Goal: Task Accomplishment & Management: Manage account settings

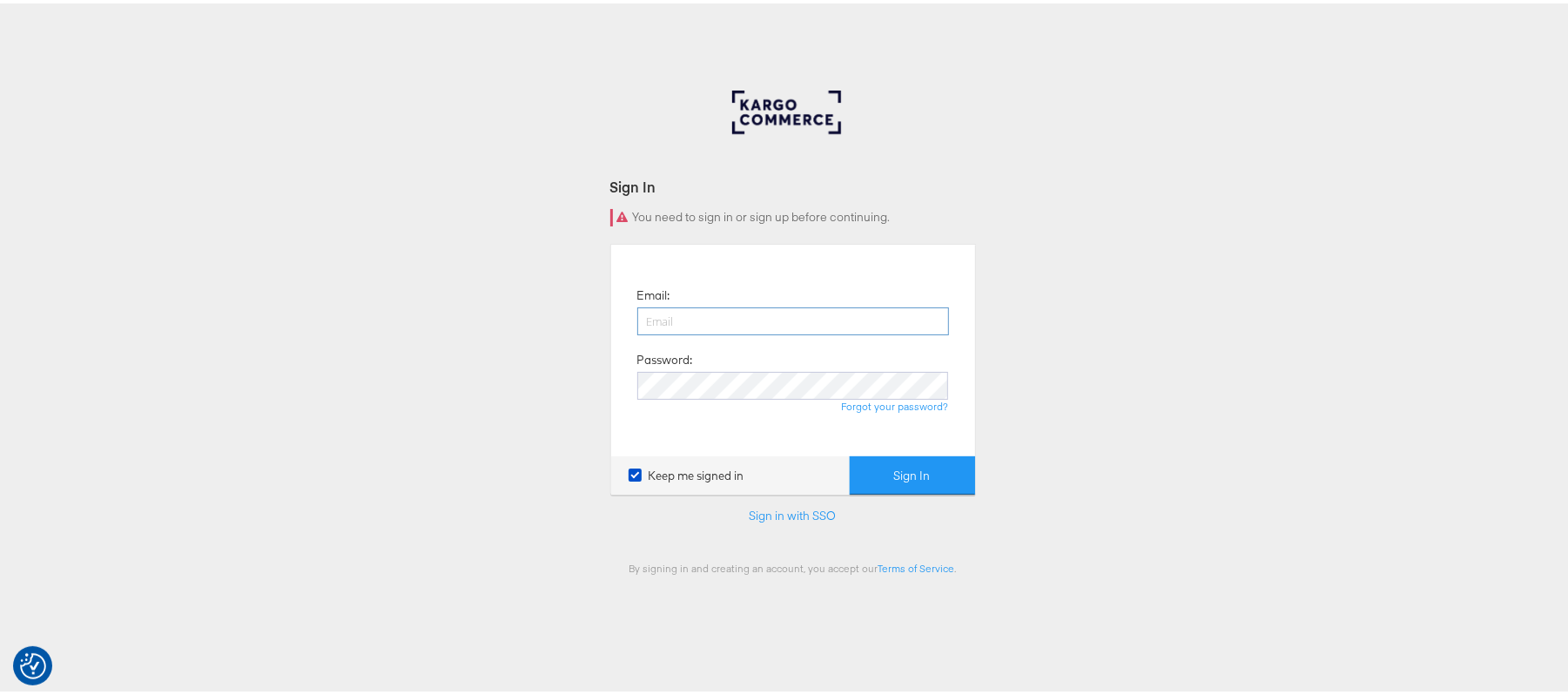
click at [864, 326] on input "email" at bounding box center [794, 318] width 312 height 28
type input "sudheer.bheemunipalli@kargo.com"
click at [850, 453] on button "Sign In" at bounding box center [912, 472] width 125 height 39
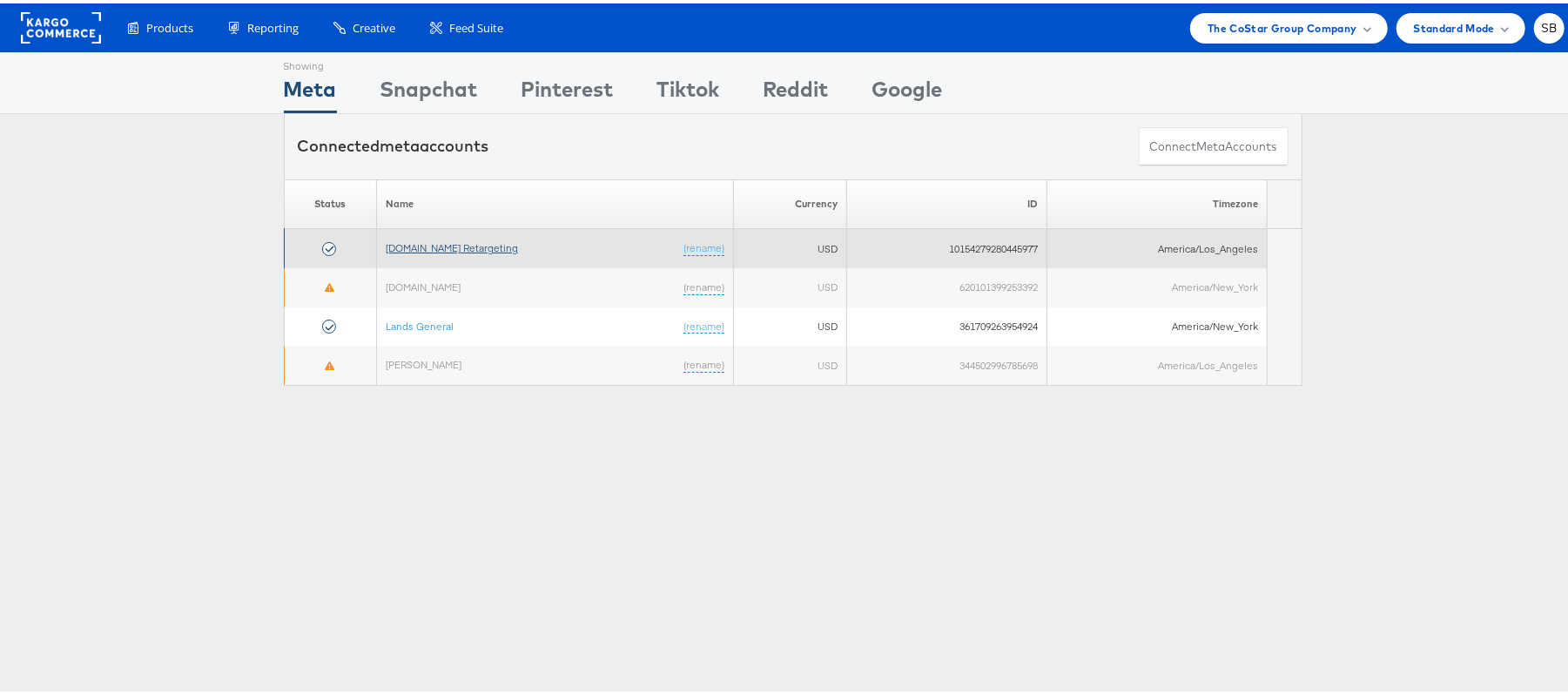
click at [465, 248] on link "[DOMAIN_NAME] Retargeting" at bounding box center [452, 244] width 132 height 13
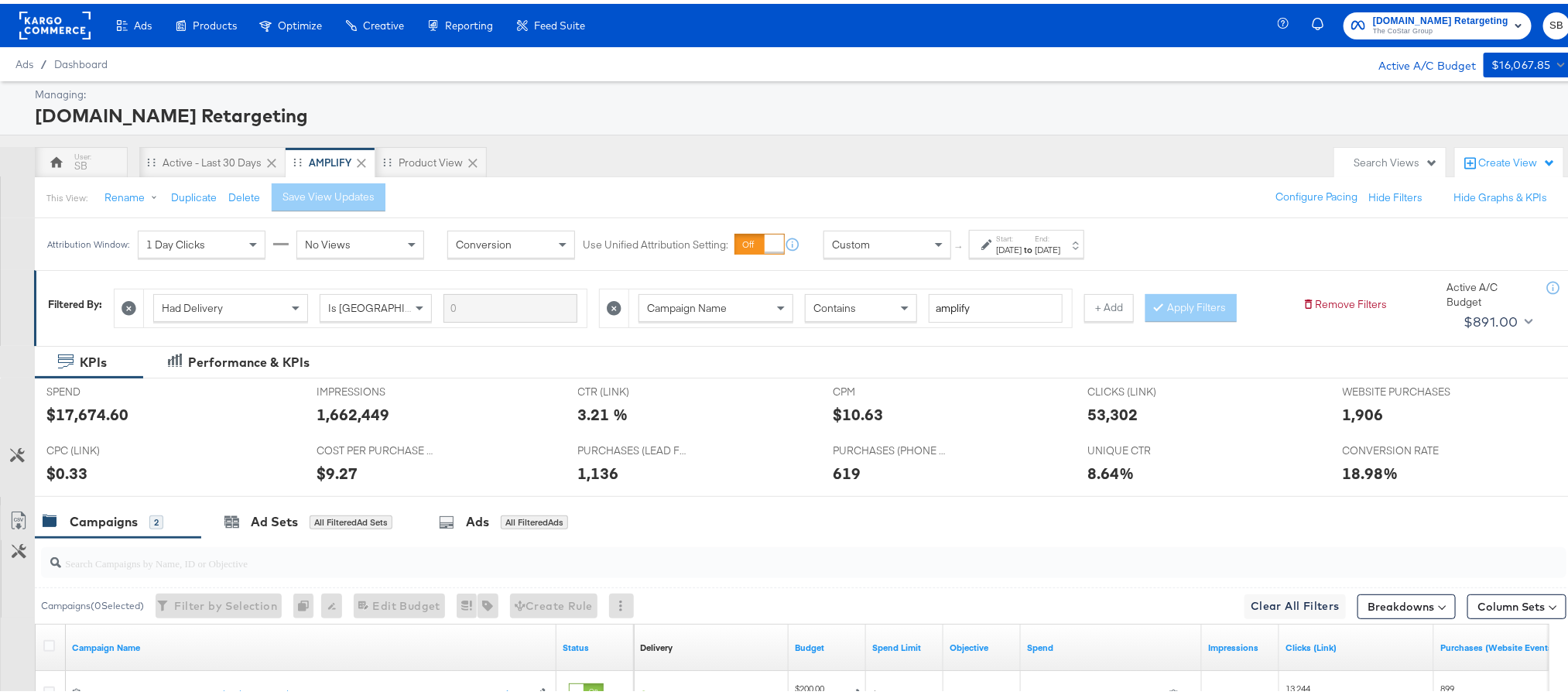
scroll to position [228, 0]
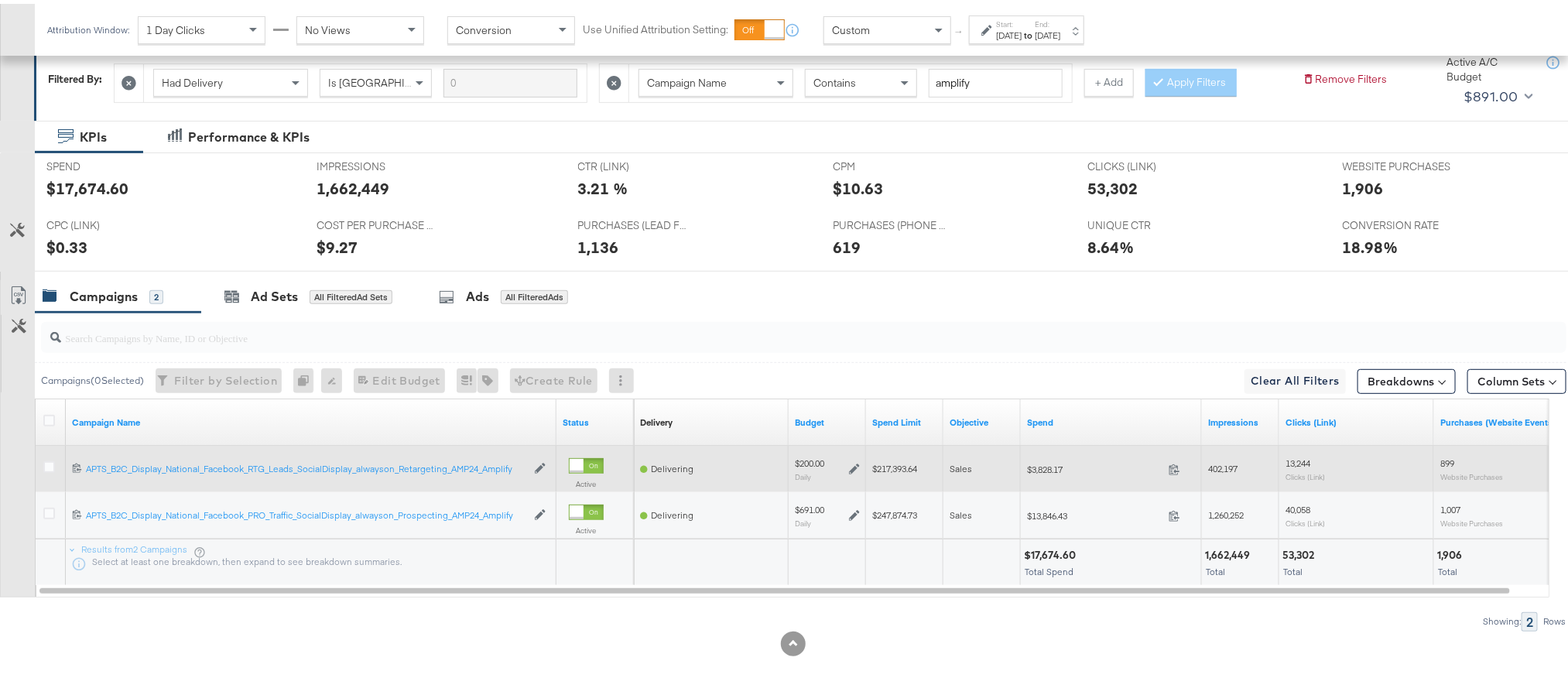
click at [857, 463] on icon at bounding box center [854, 465] width 11 height 11
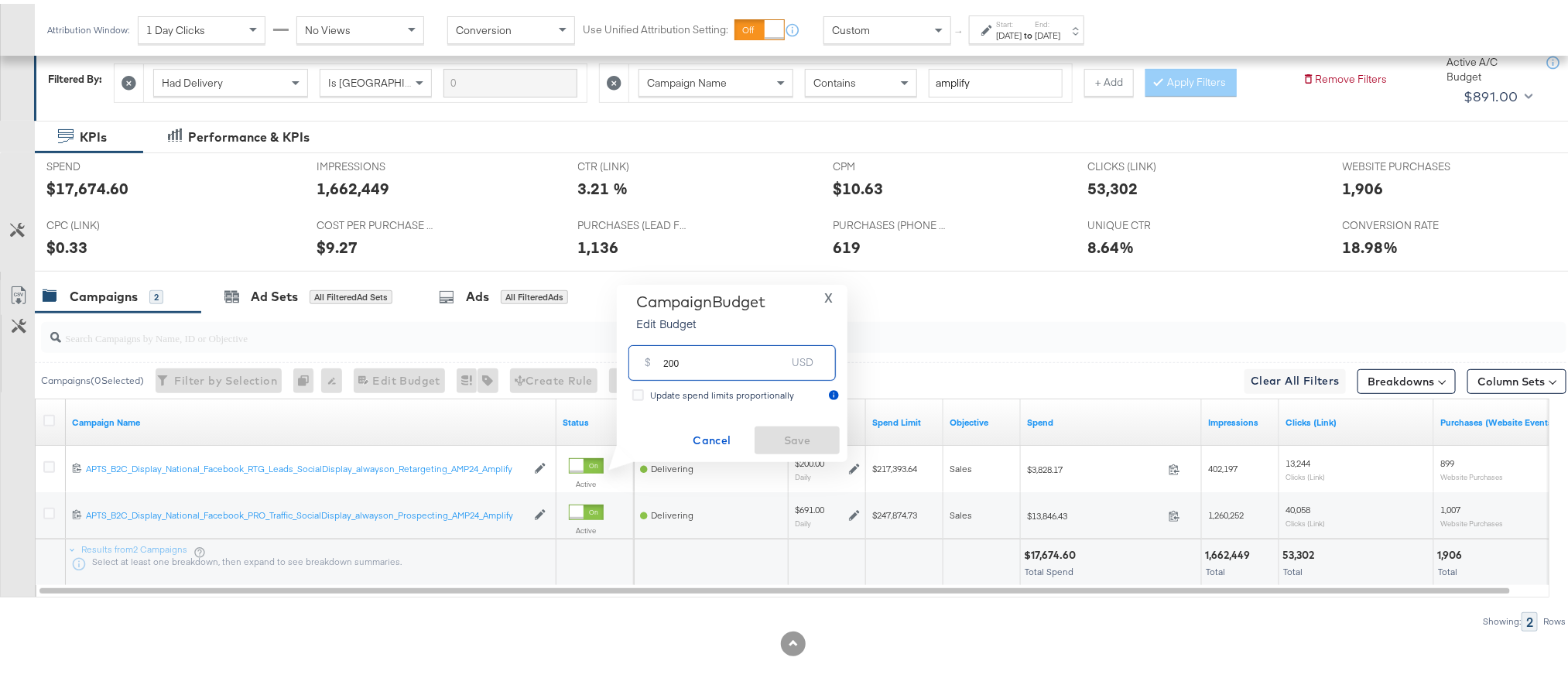
click at [717, 363] on input "200" at bounding box center [724, 353] width 122 height 33
type input "217"
click at [780, 440] on span "Save" at bounding box center [797, 437] width 73 height 19
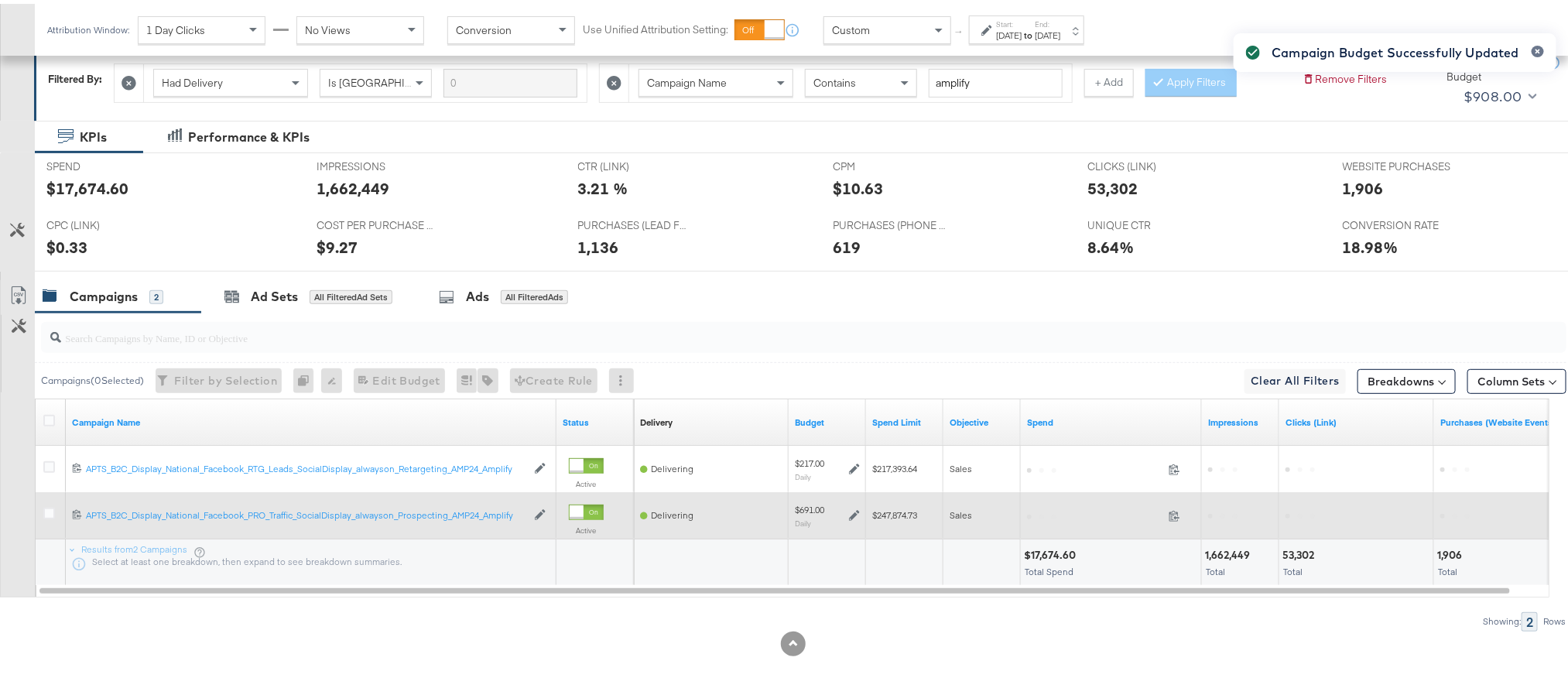
click at [850, 515] on icon at bounding box center [854, 511] width 11 height 11
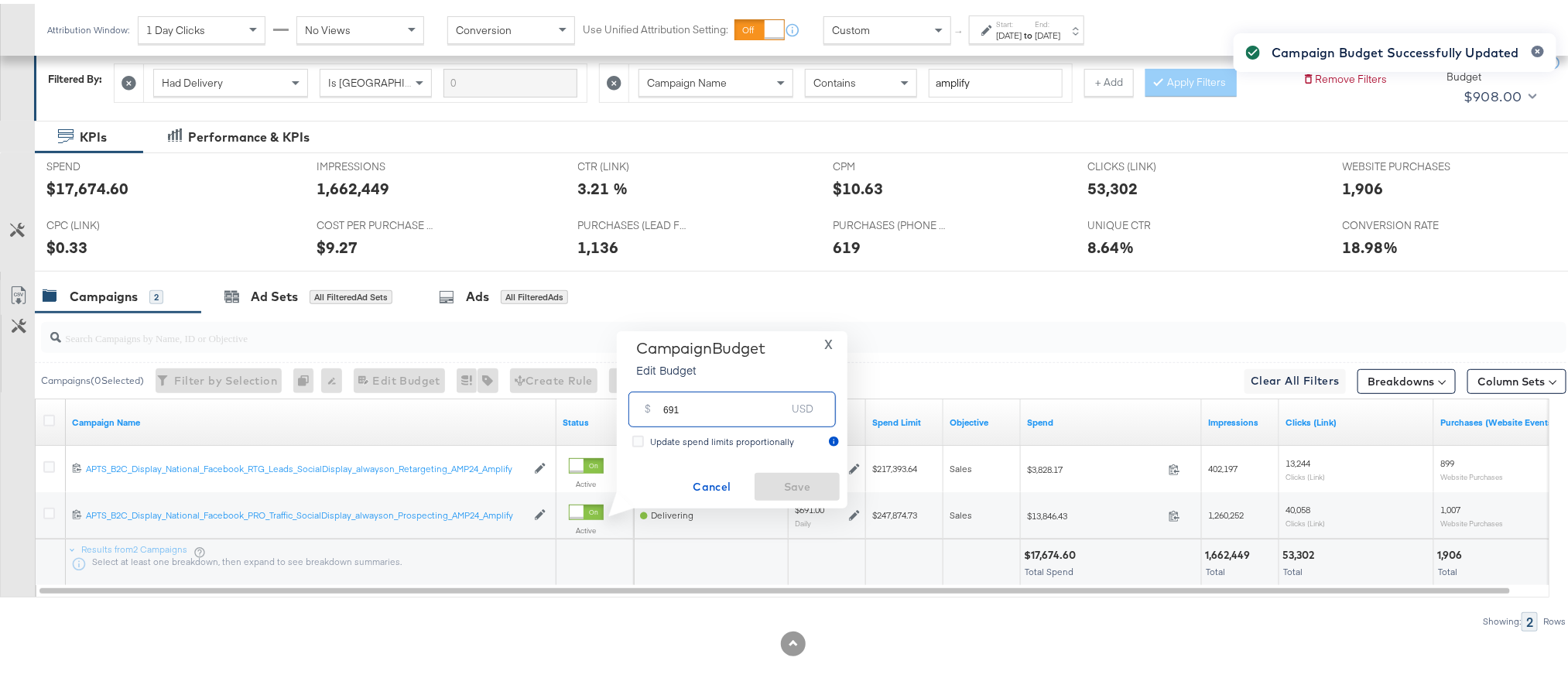
click at [723, 399] on input "691" at bounding box center [724, 399] width 122 height 33
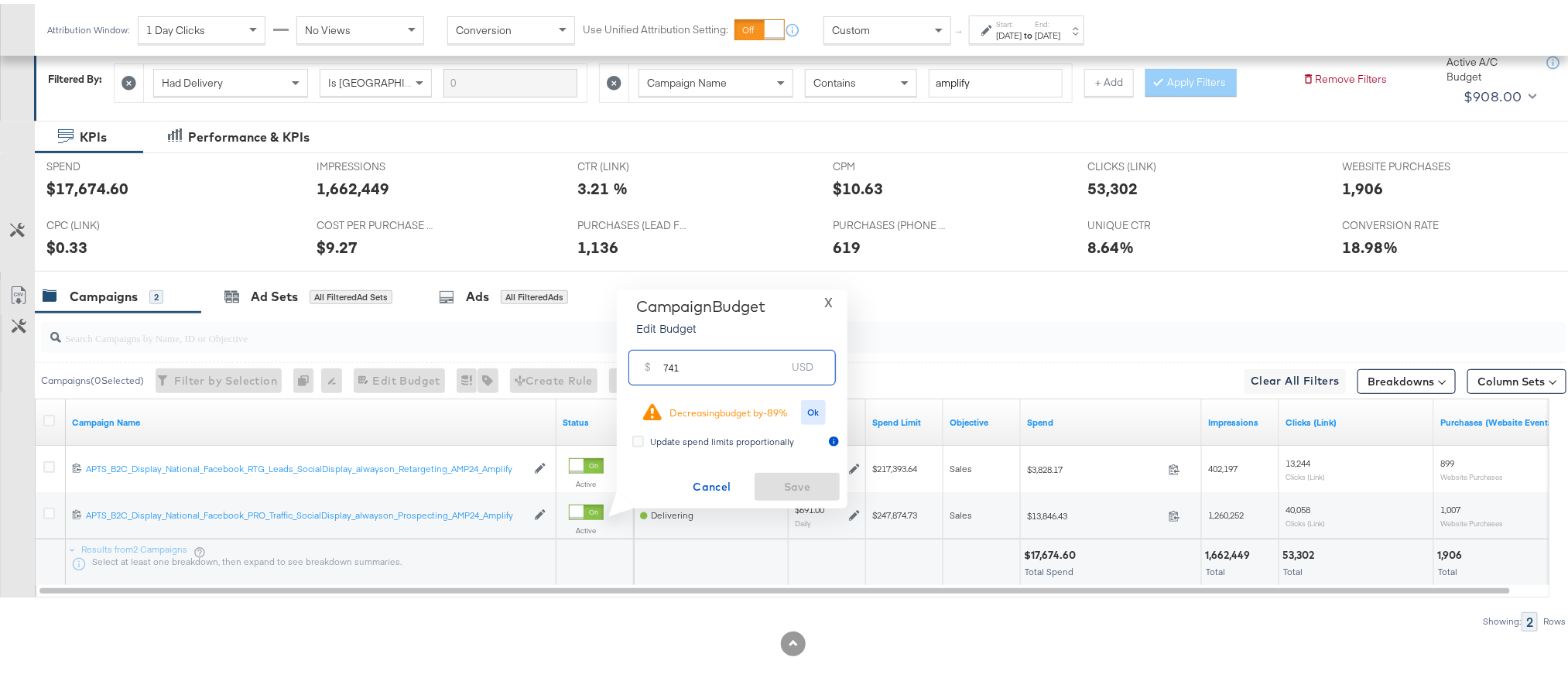
type input "741"
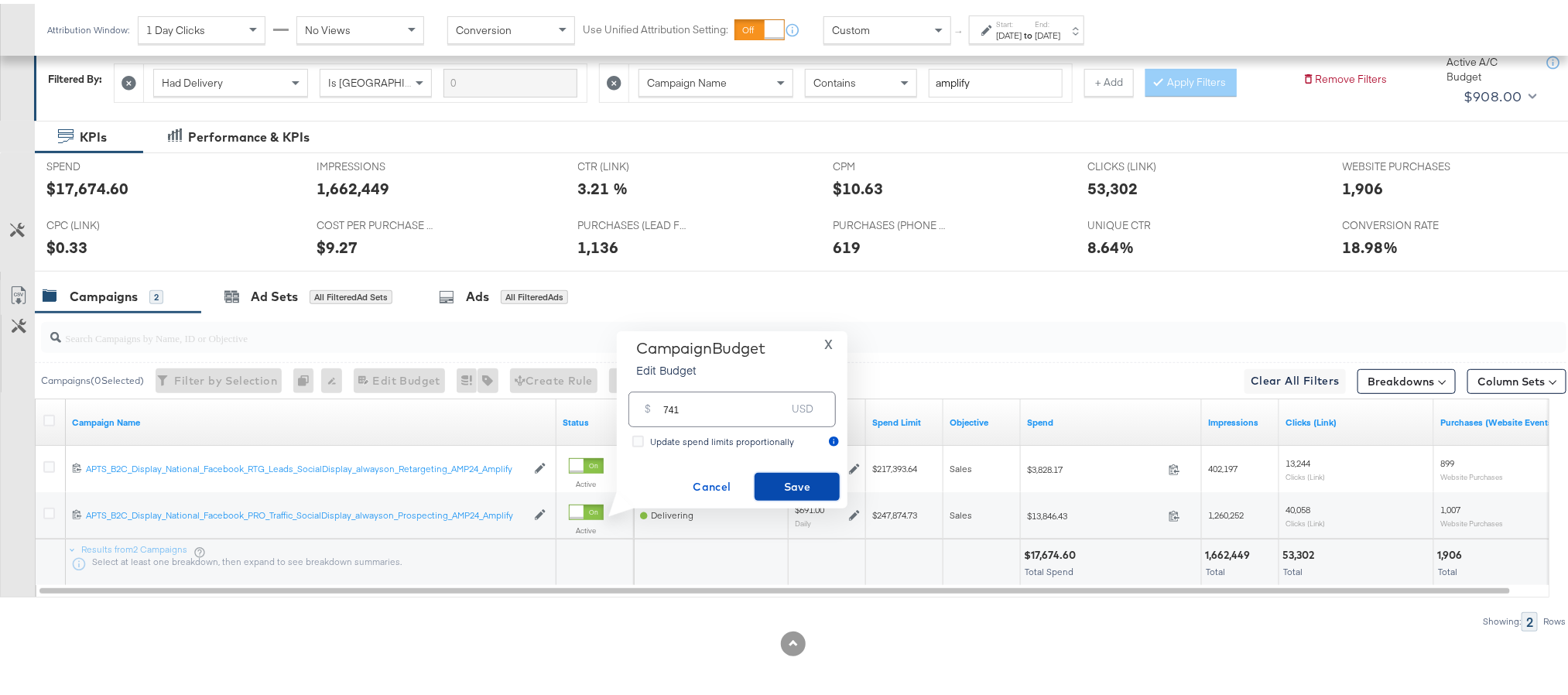
click at [776, 483] on span "Save" at bounding box center [797, 483] width 73 height 19
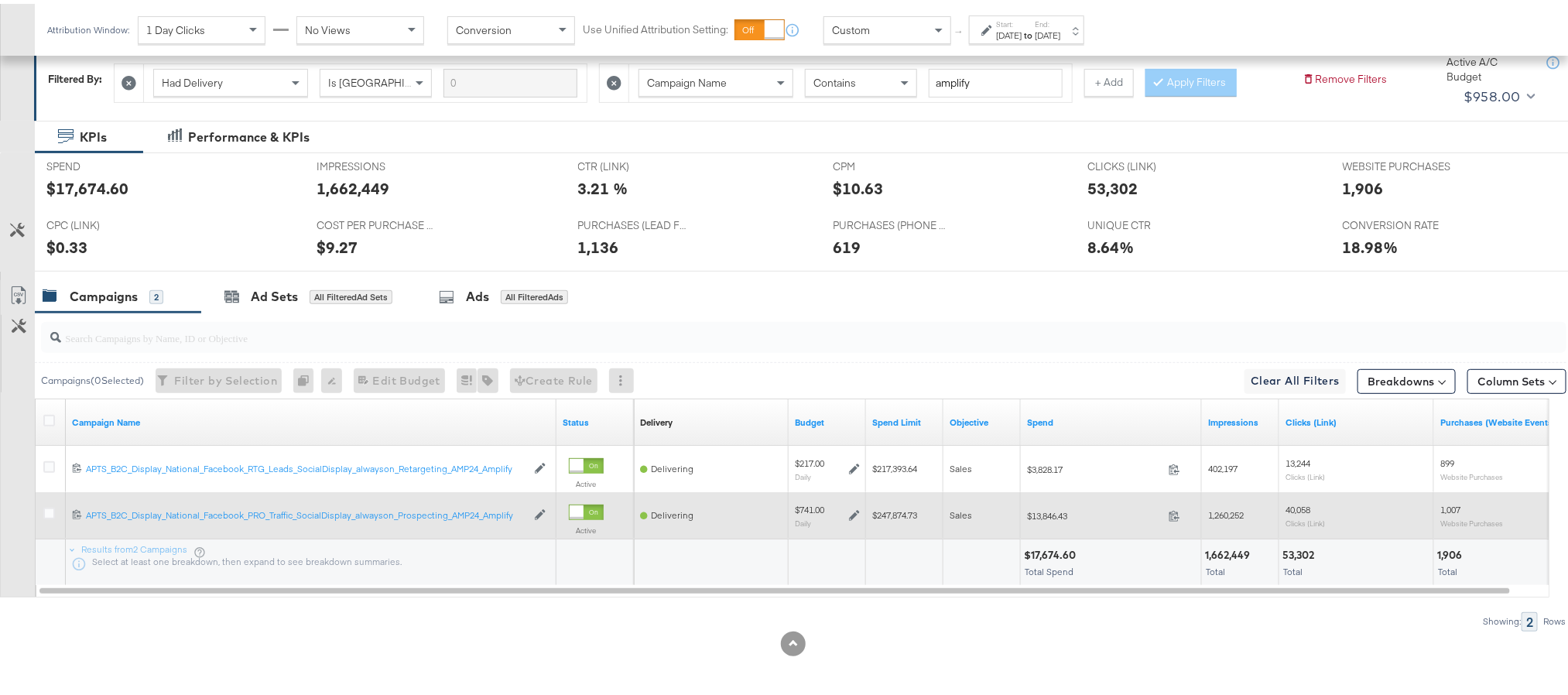
click at [48, 518] on div at bounding box center [51, 511] width 16 height 16
click at [49, 510] on icon at bounding box center [49, 510] width 12 height 12
click at [0, 0] on input "checkbox" at bounding box center [0, 0] width 0 height 0
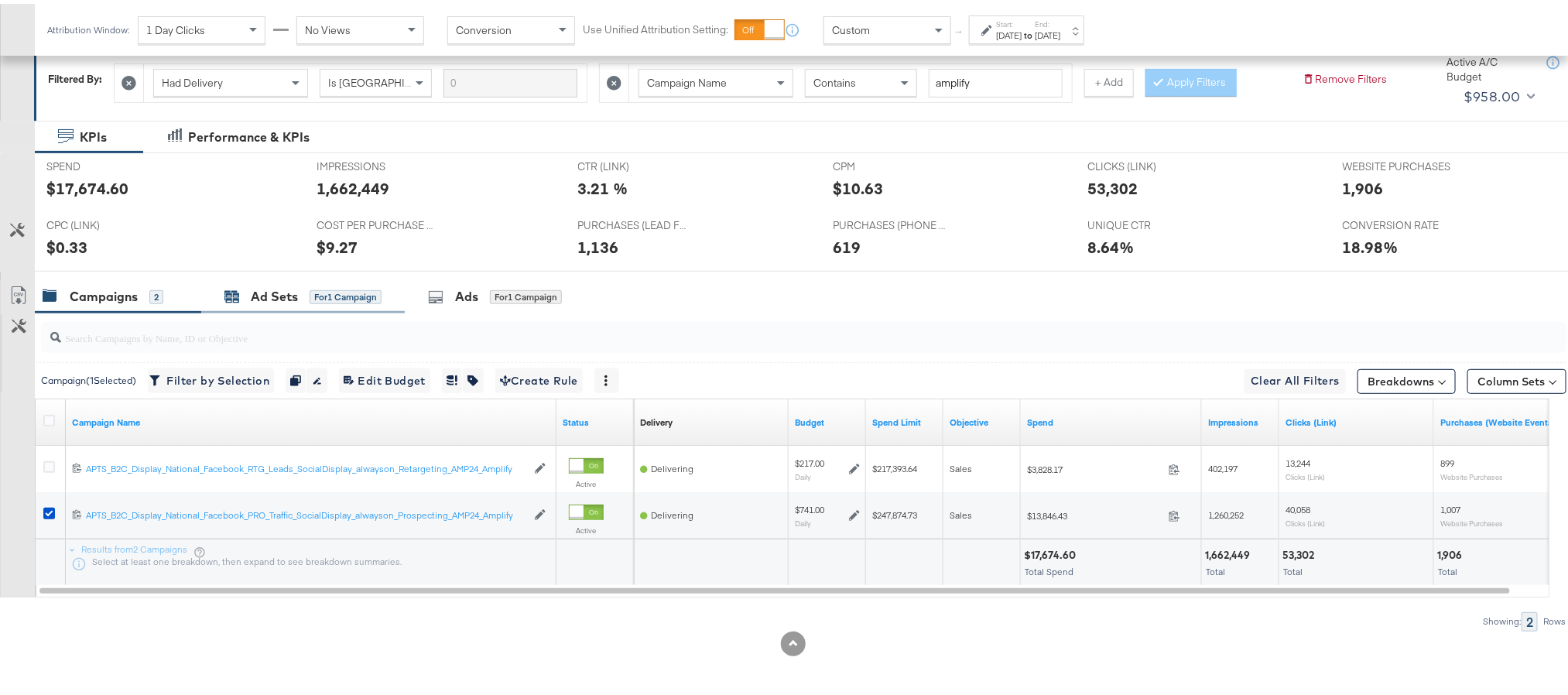
click at [266, 289] on div "Ad Sets" at bounding box center [274, 292] width 48 height 18
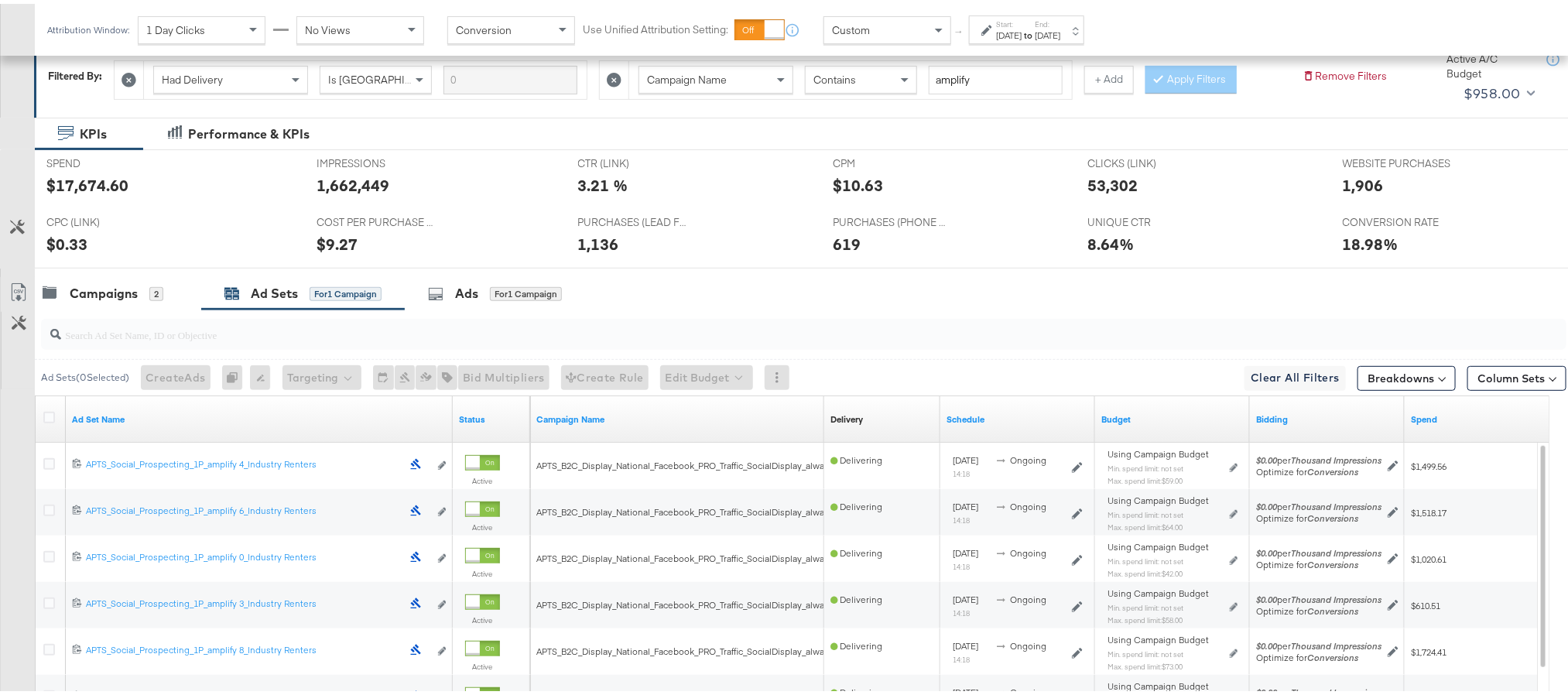
click at [107, 425] on div "Ad Set Name" at bounding box center [259, 416] width 387 height 25
click at [109, 419] on link "Ad Set Name" at bounding box center [259, 415] width 375 height 13
click at [109, 419] on link "Ad Set Name ↓" at bounding box center [259, 415] width 375 height 13
click at [47, 414] on icon at bounding box center [49, 414] width 12 height 12
click at [0, 0] on input "checkbox" at bounding box center [0, 0] width 0 height 0
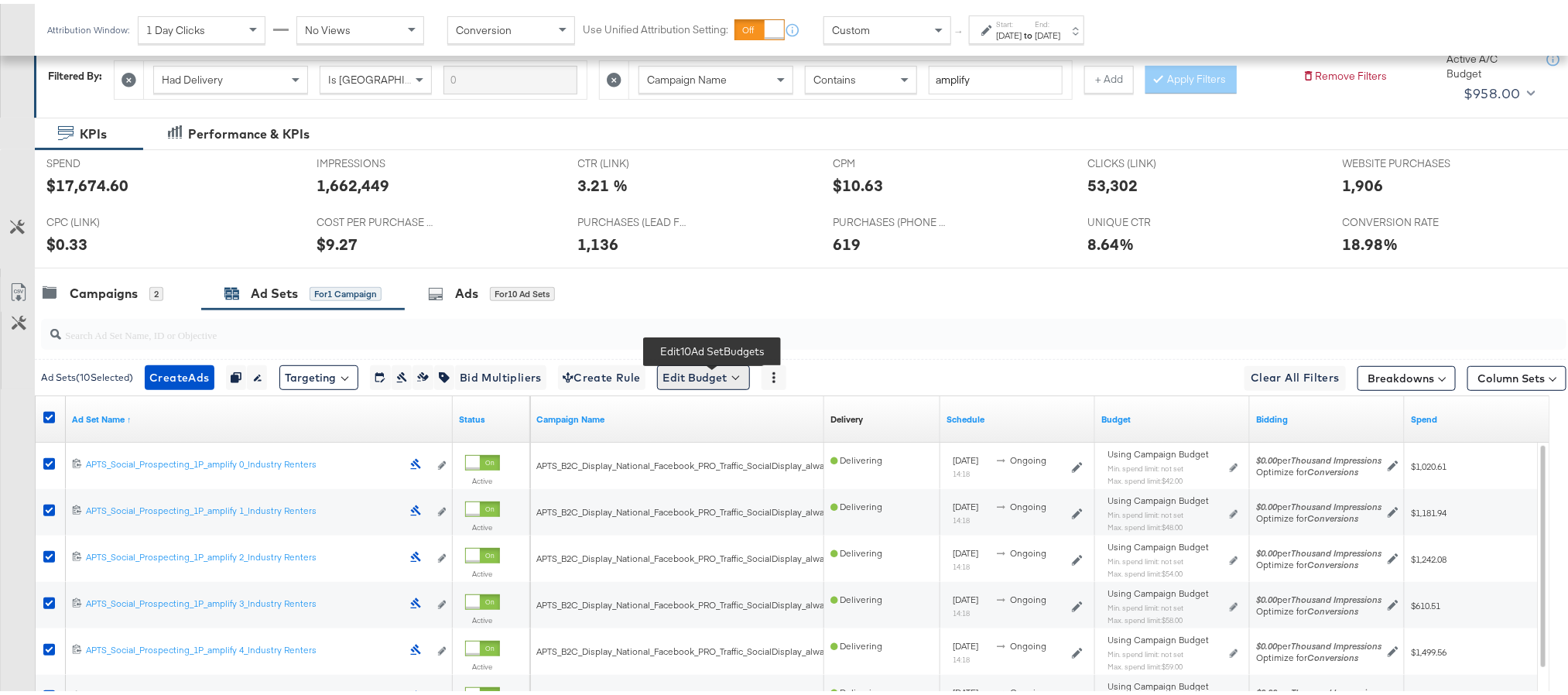
click at [714, 381] on button "Edit Budget" at bounding box center [703, 374] width 93 height 25
click at [706, 454] on span "Edit Ad Set Spend Limits" at bounding box center [721, 445] width 114 height 20
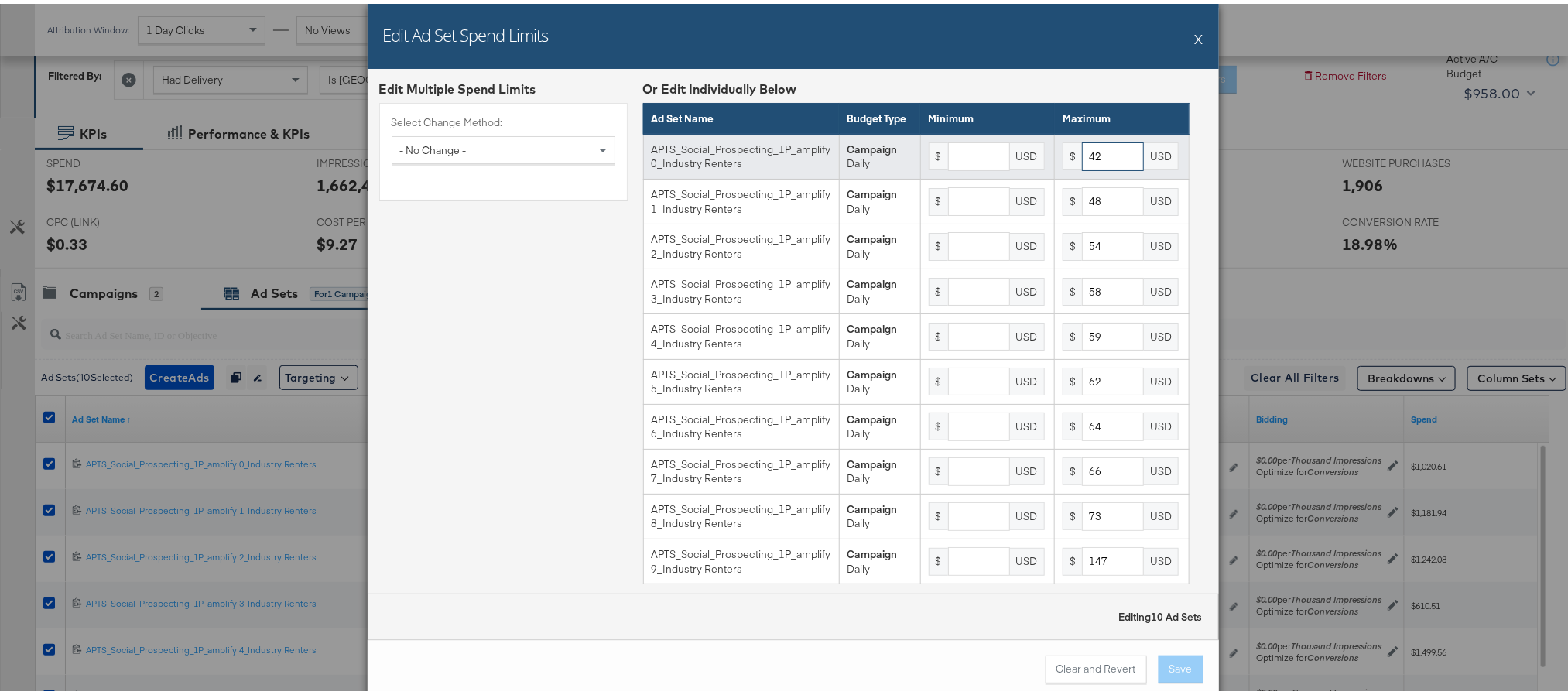
click at [1082, 165] on input "42" at bounding box center [1113, 153] width 62 height 28
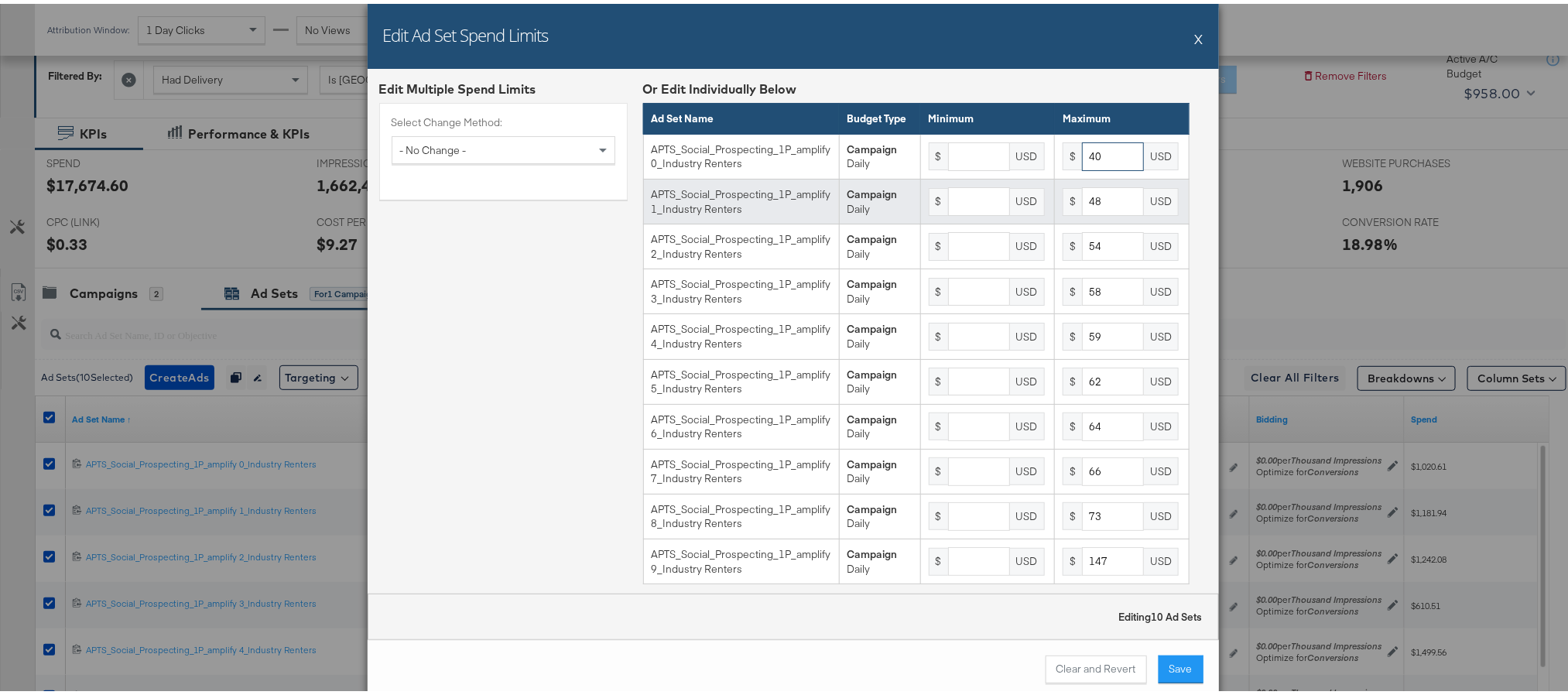
type input "40"
click at [1089, 212] on input "48" at bounding box center [1113, 198] width 62 height 28
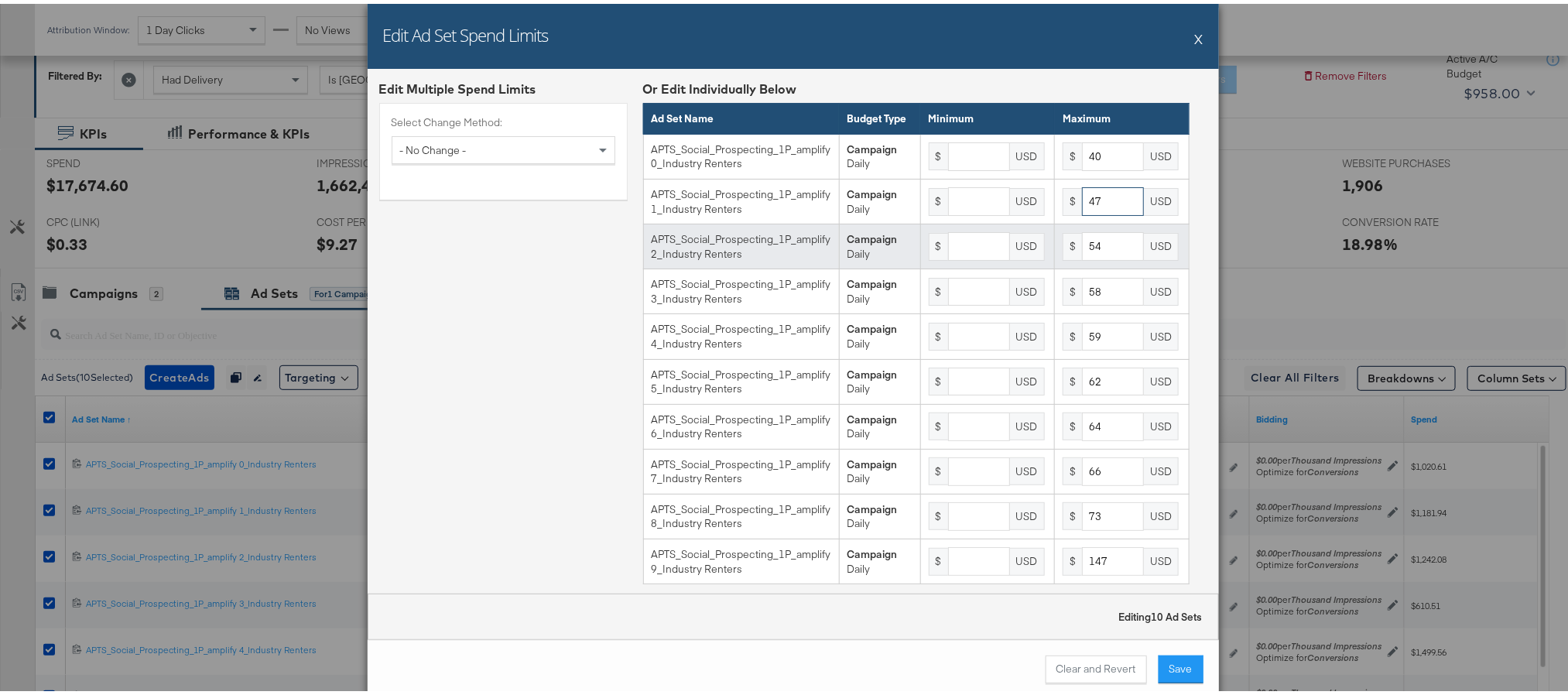
type input "47"
click at [1089, 257] on input "54" at bounding box center [1113, 242] width 62 height 28
type input "53"
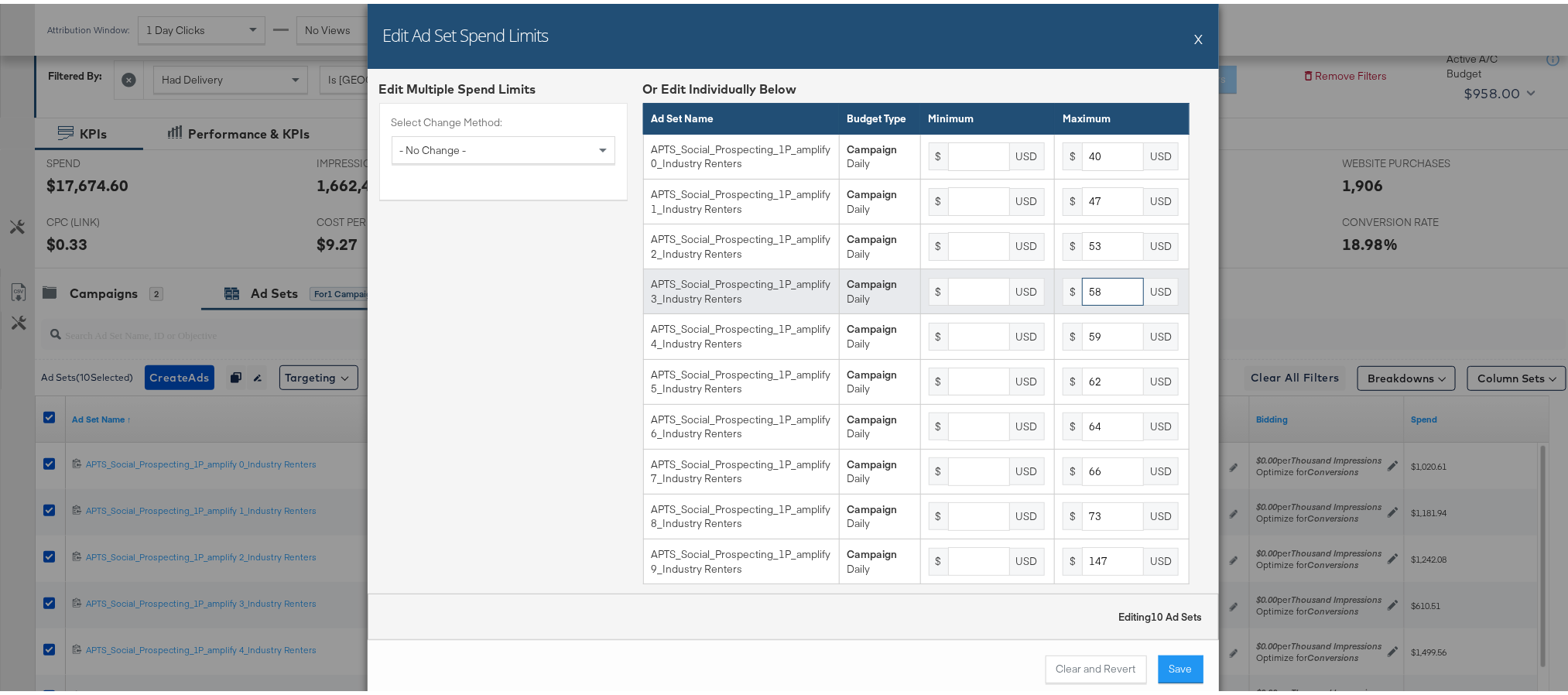
click at [1090, 302] on input "58" at bounding box center [1113, 288] width 62 height 28
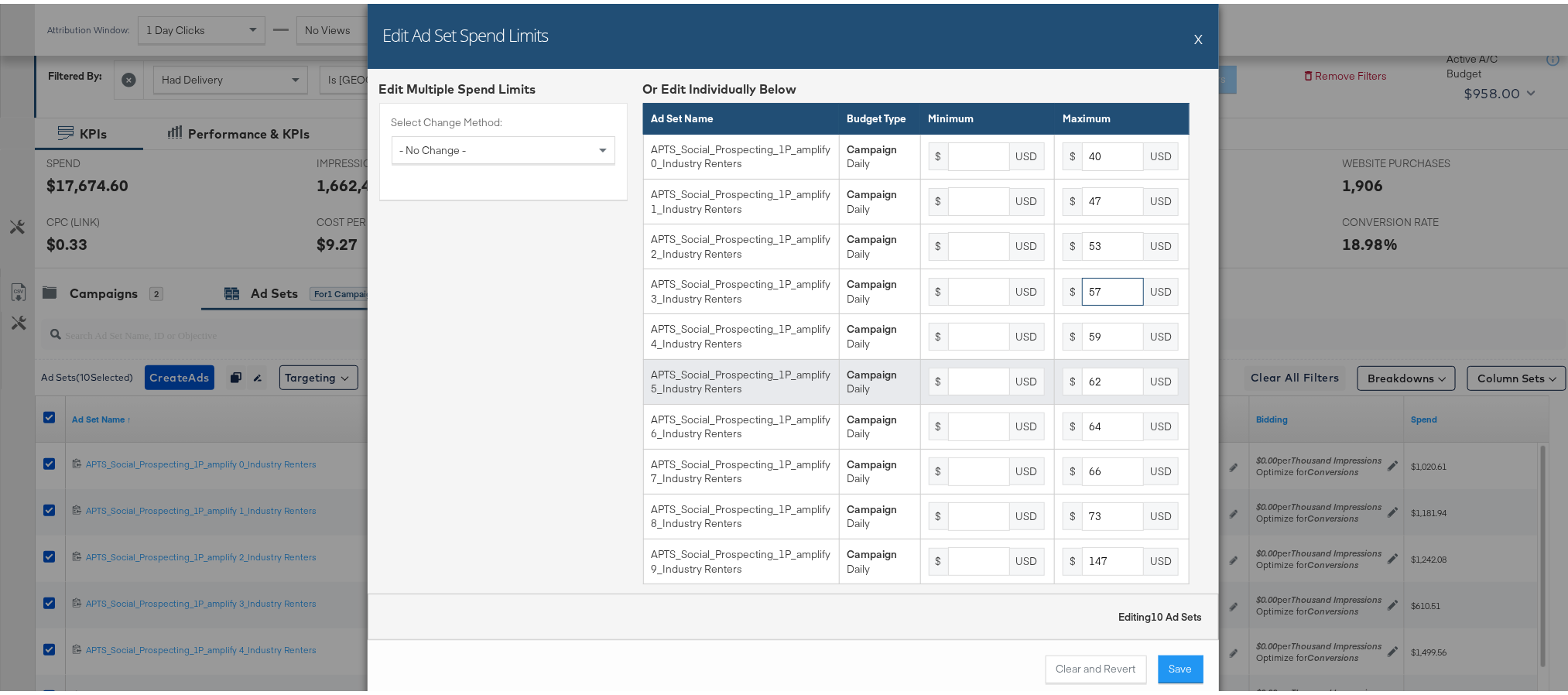
type input "57"
click at [1083, 393] on input "62" at bounding box center [1113, 378] width 62 height 28
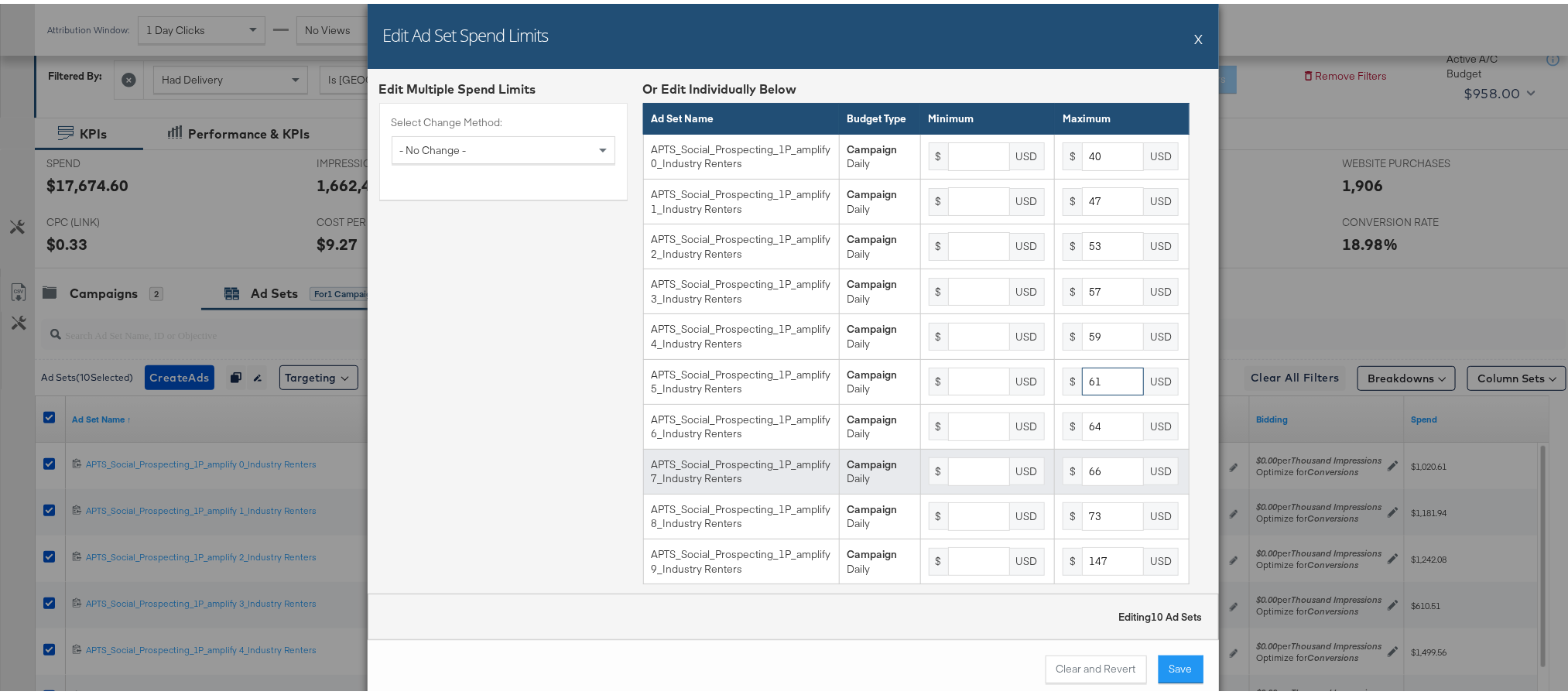
type input "61"
click at [1092, 483] on input "66" at bounding box center [1113, 468] width 62 height 28
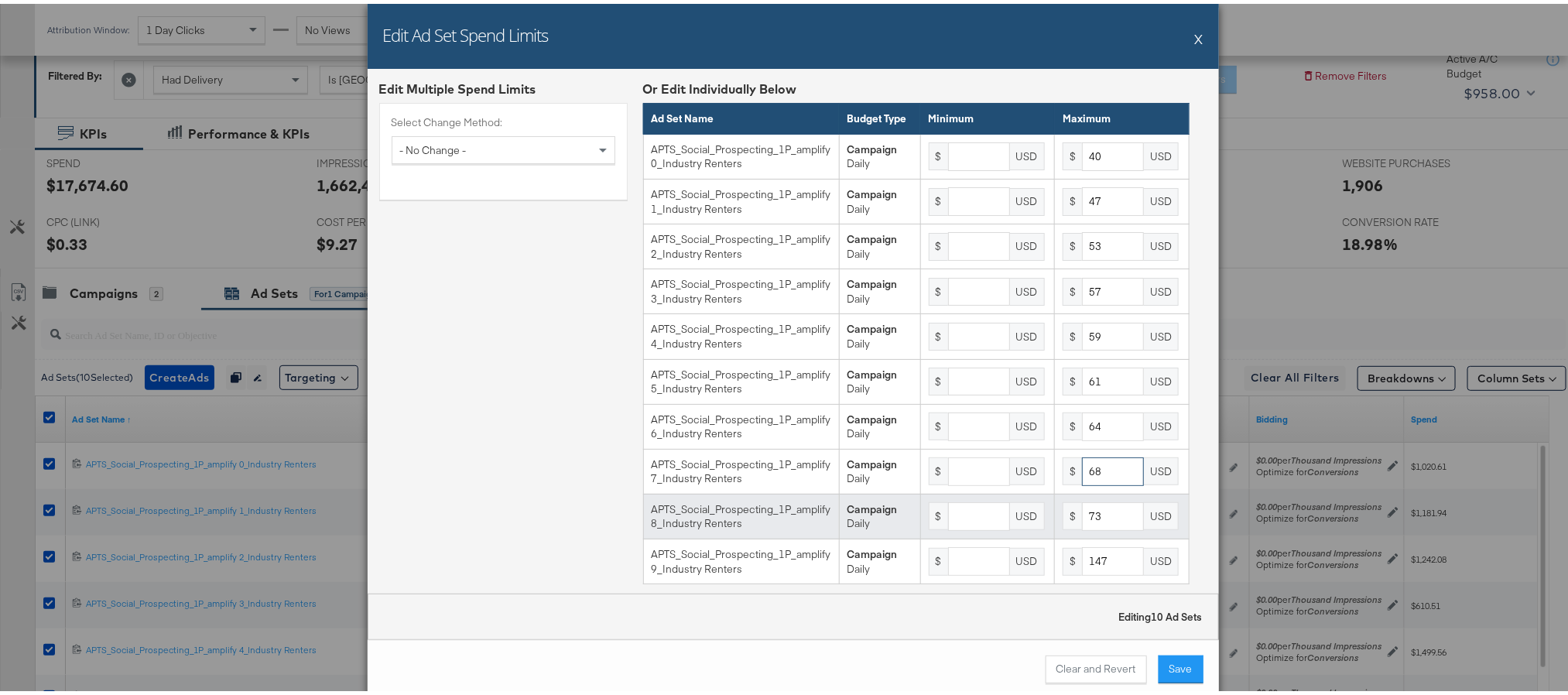
type input "68"
click at [1089, 527] on input "73" at bounding box center [1113, 513] width 62 height 28
type input "75"
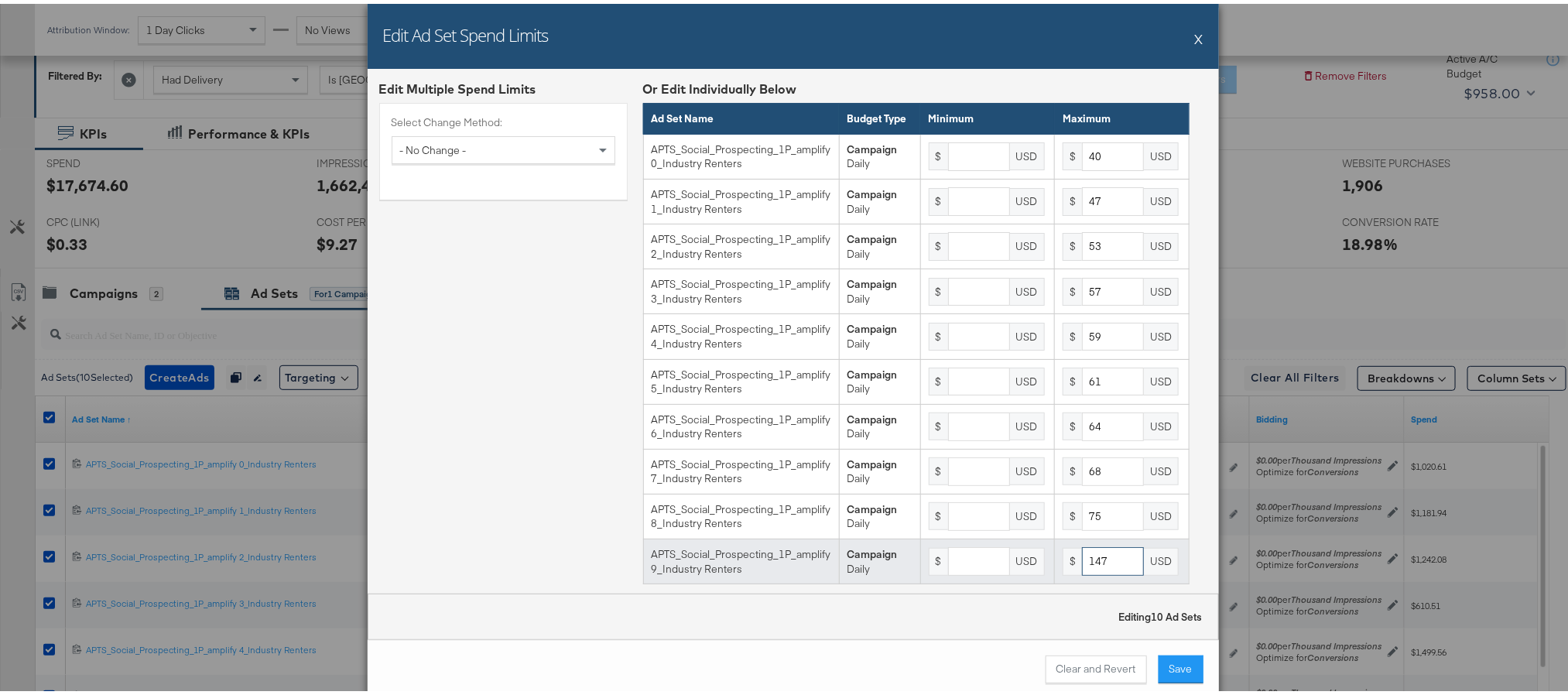
click at [1104, 572] on input "147" at bounding box center [1113, 558] width 62 height 28
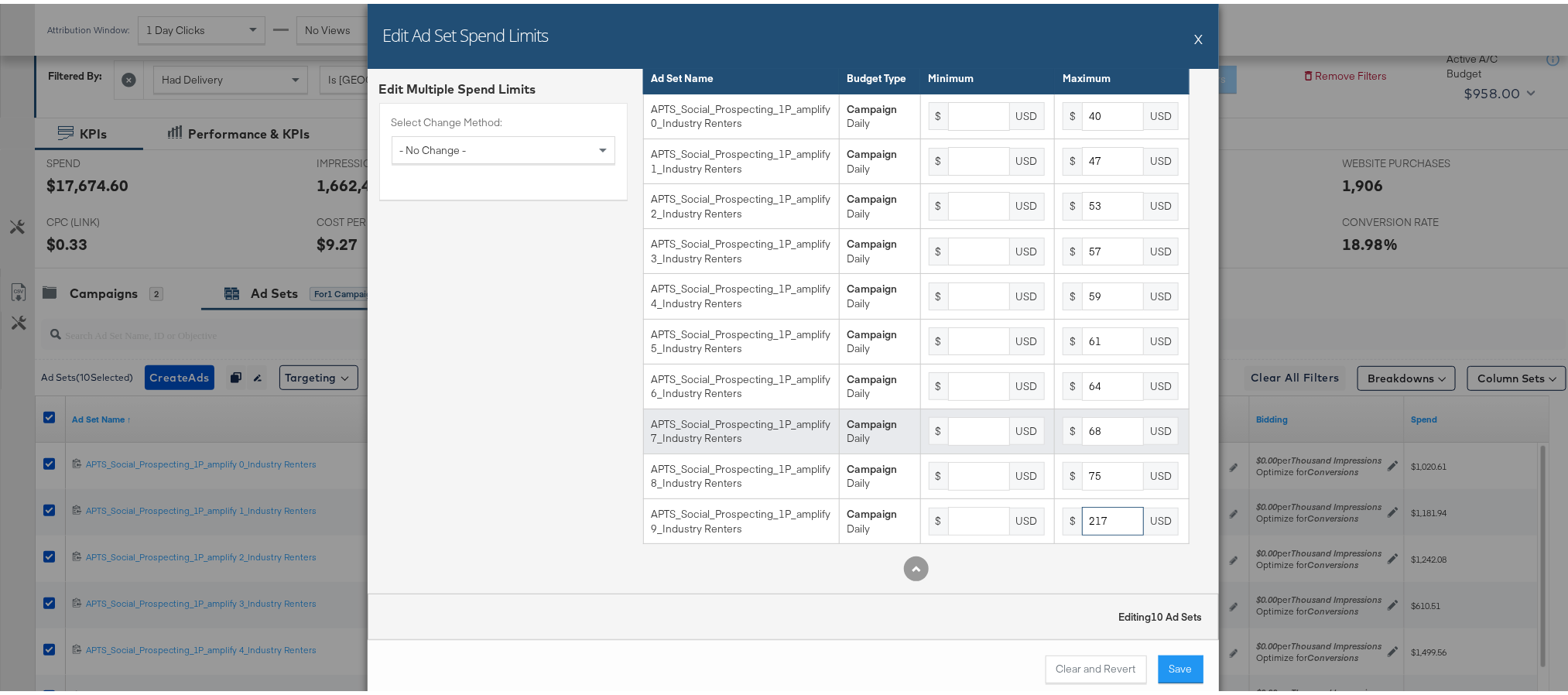
scroll to position [0, 0]
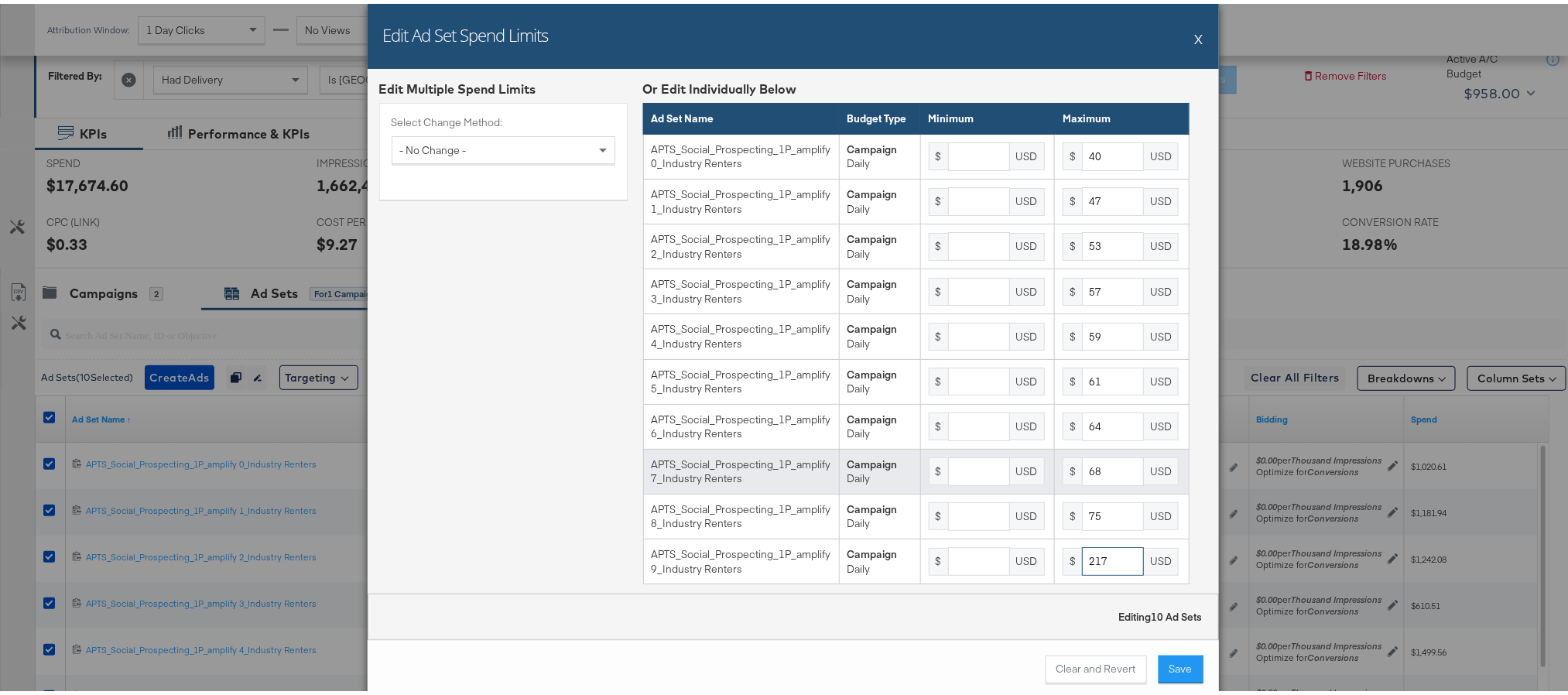
type input "217"
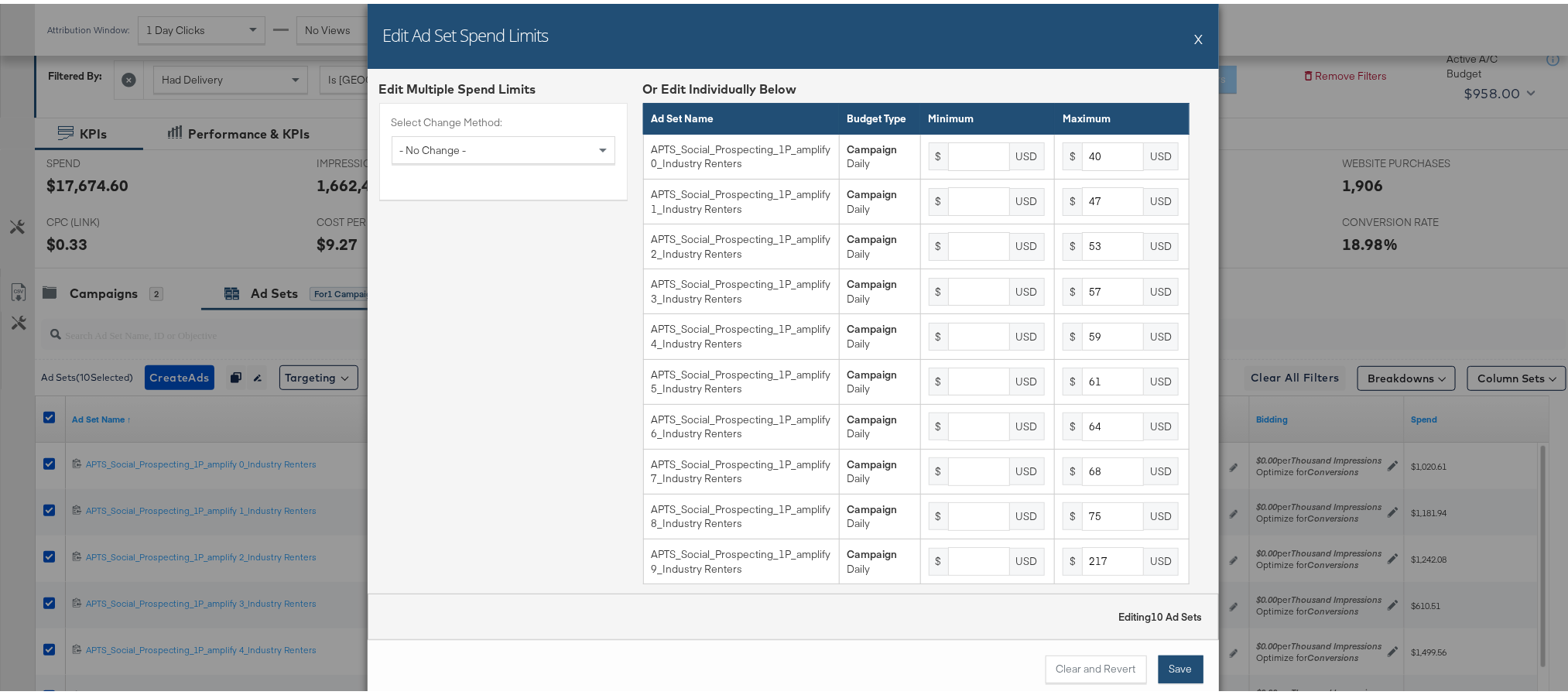
click at [1178, 667] on button "Save" at bounding box center [1181, 666] width 45 height 28
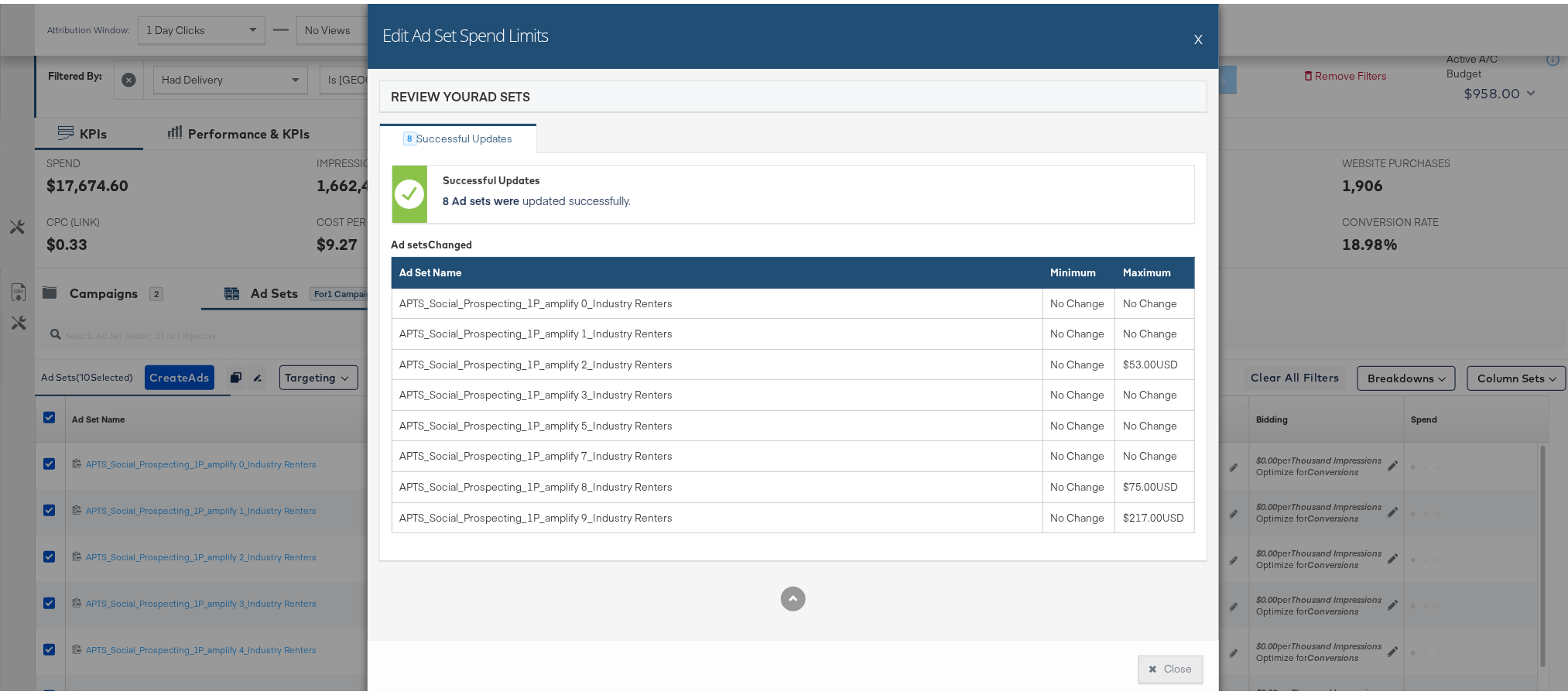
click at [1152, 662] on button "Close" at bounding box center [1171, 666] width 65 height 28
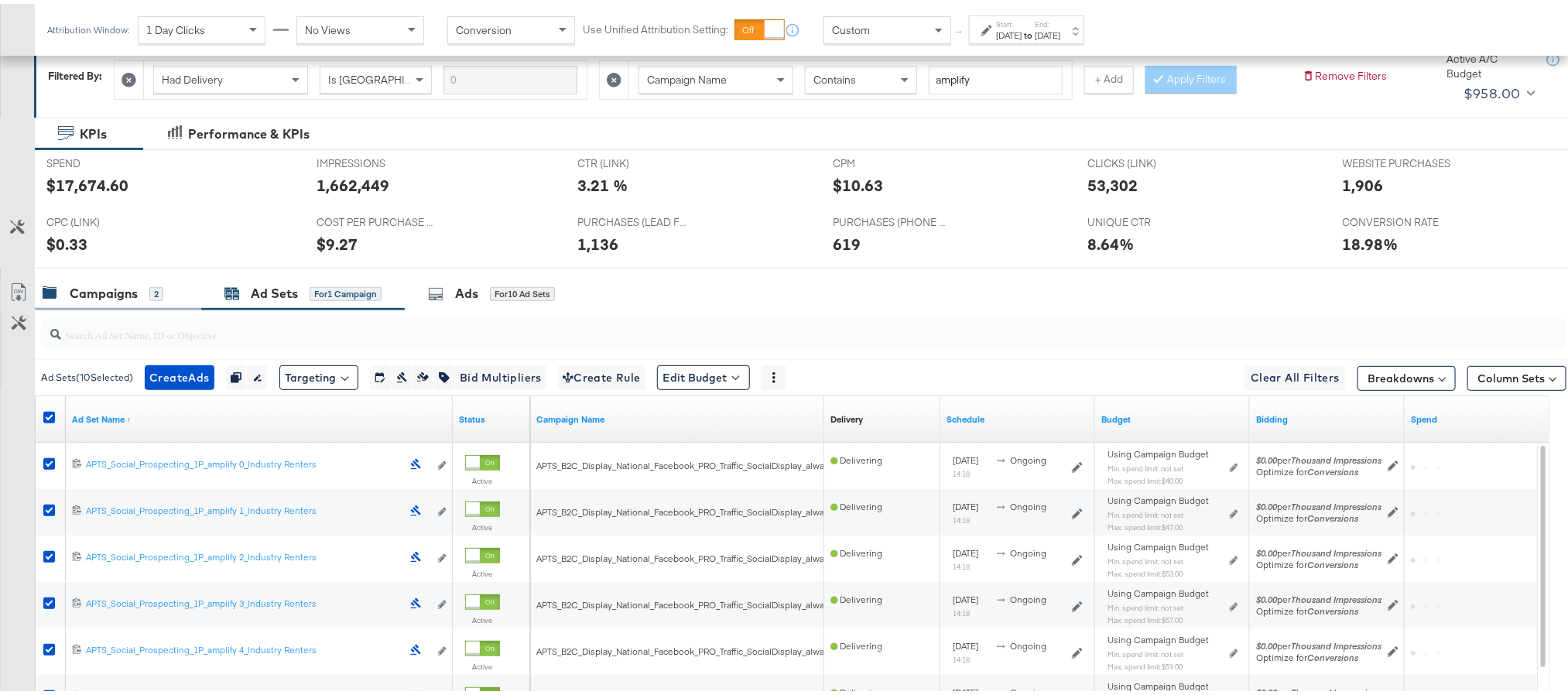
click at [86, 296] on div "Campaigns" at bounding box center [104, 289] width 68 height 18
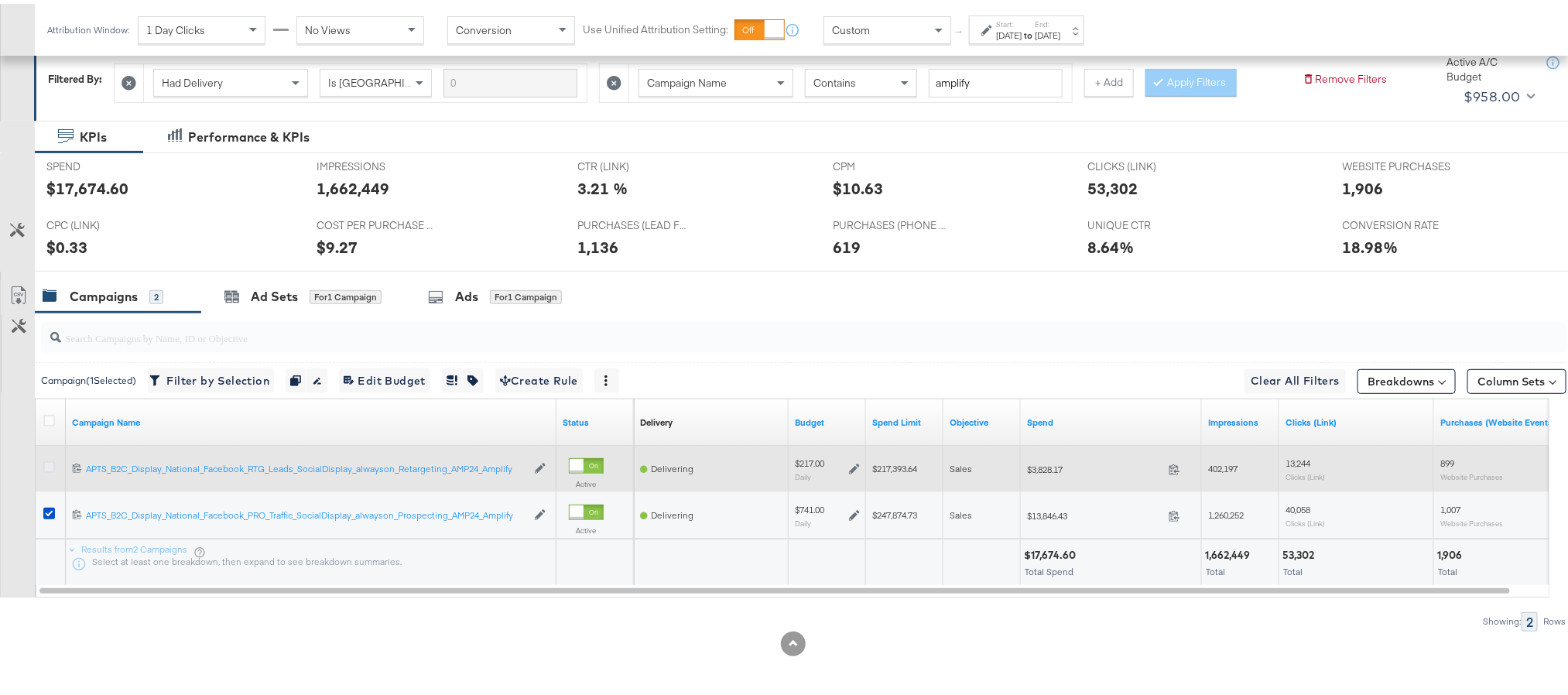
click at [52, 462] on icon at bounding box center [49, 464] width 12 height 12
click at [0, 0] on input "checkbox" at bounding box center [0, 0] width 0 height 0
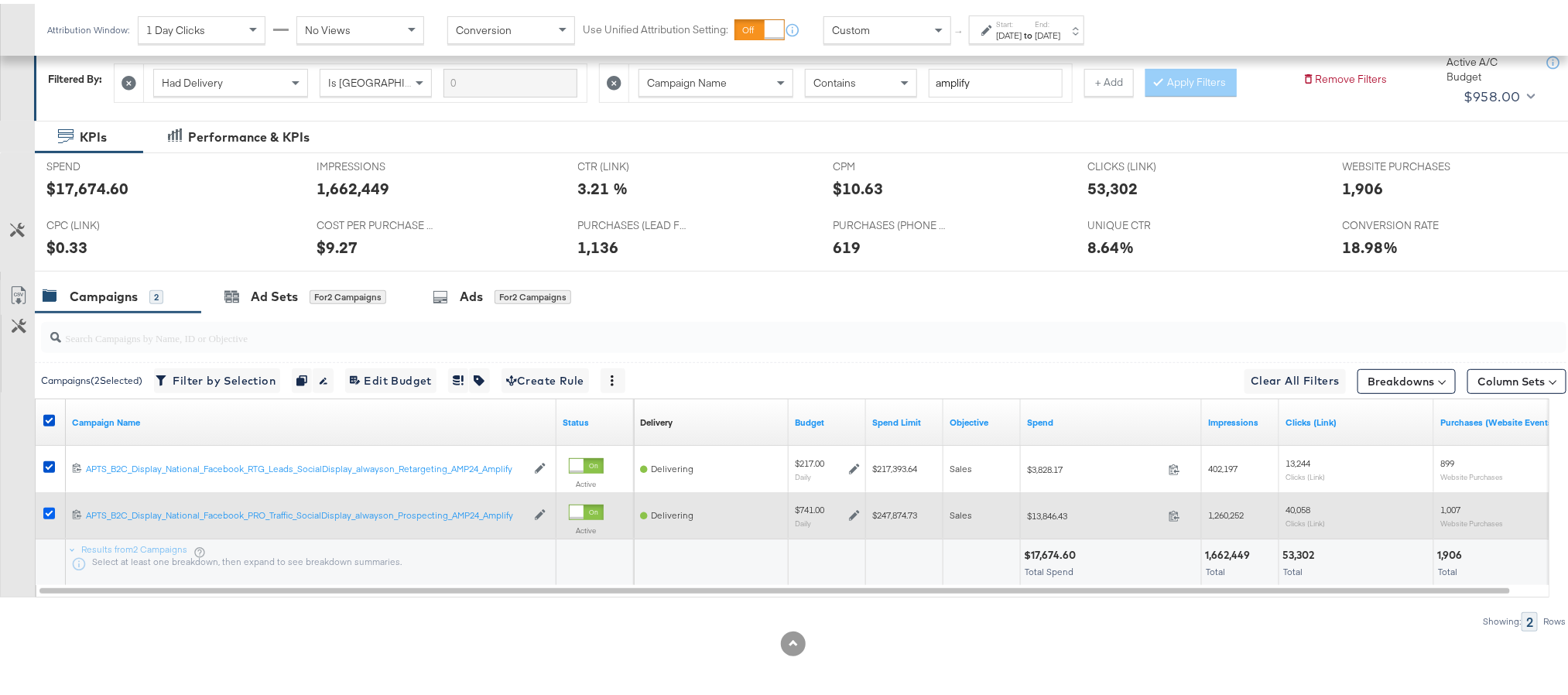
click at [45, 510] on icon at bounding box center [49, 510] width 12 height 12
click at [0, 0] on input "checkbox" at bounding box center [0, 0] width 0 height 0
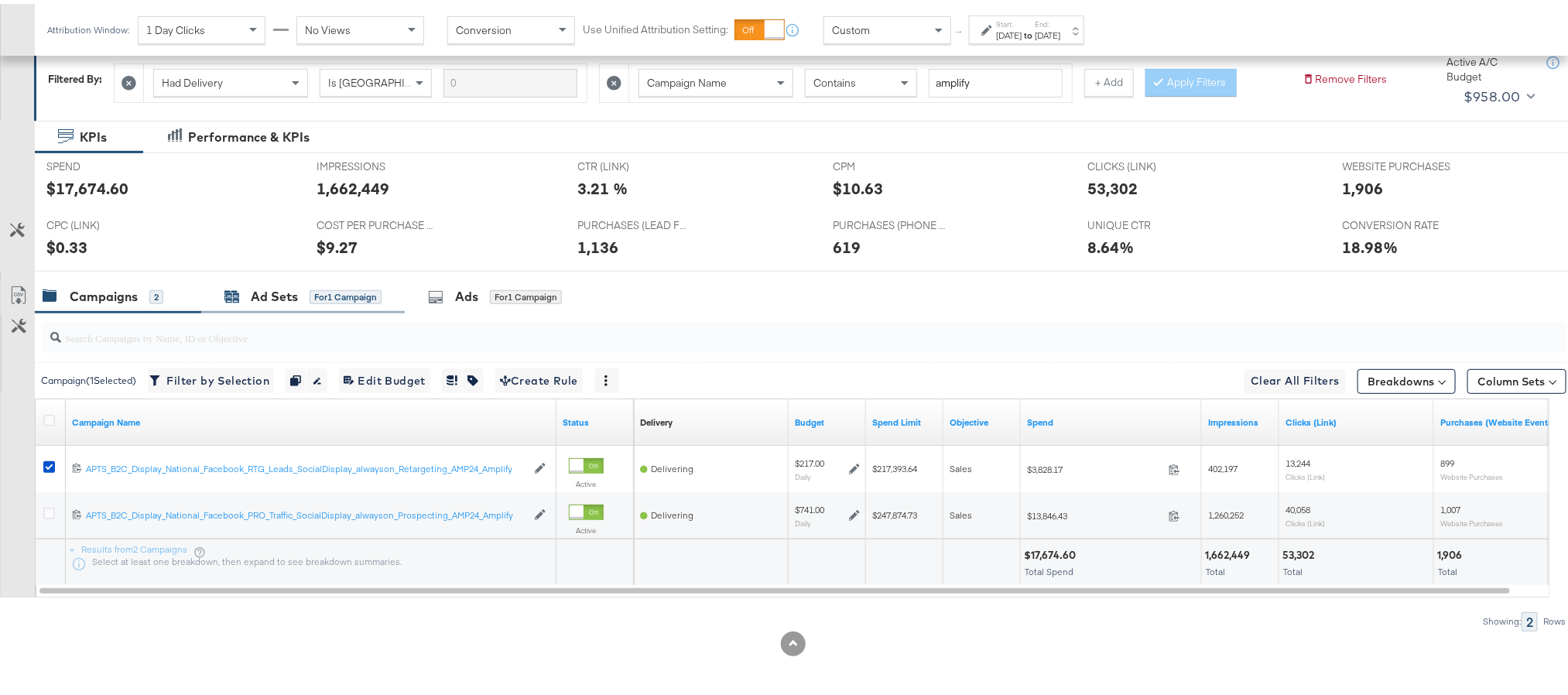
click at [276, 296] on div "Ad Sets" at bounding box center [274, 292] width 48 height 18
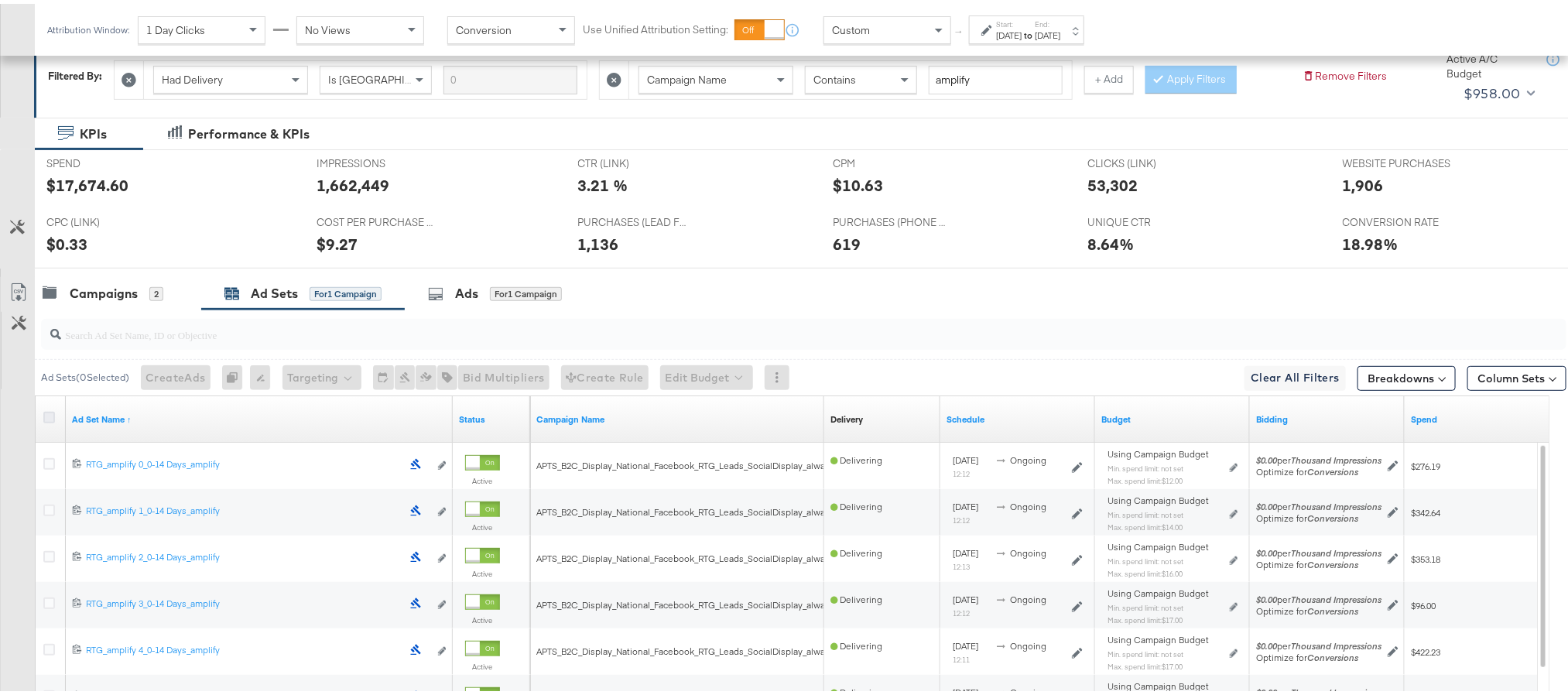
click at [53, 417] on icon at bounding box center [49, 414] width 12 height 12
click at [0, 0] on input "checkbox" at bounding box center [0, 0] width 0 height 0
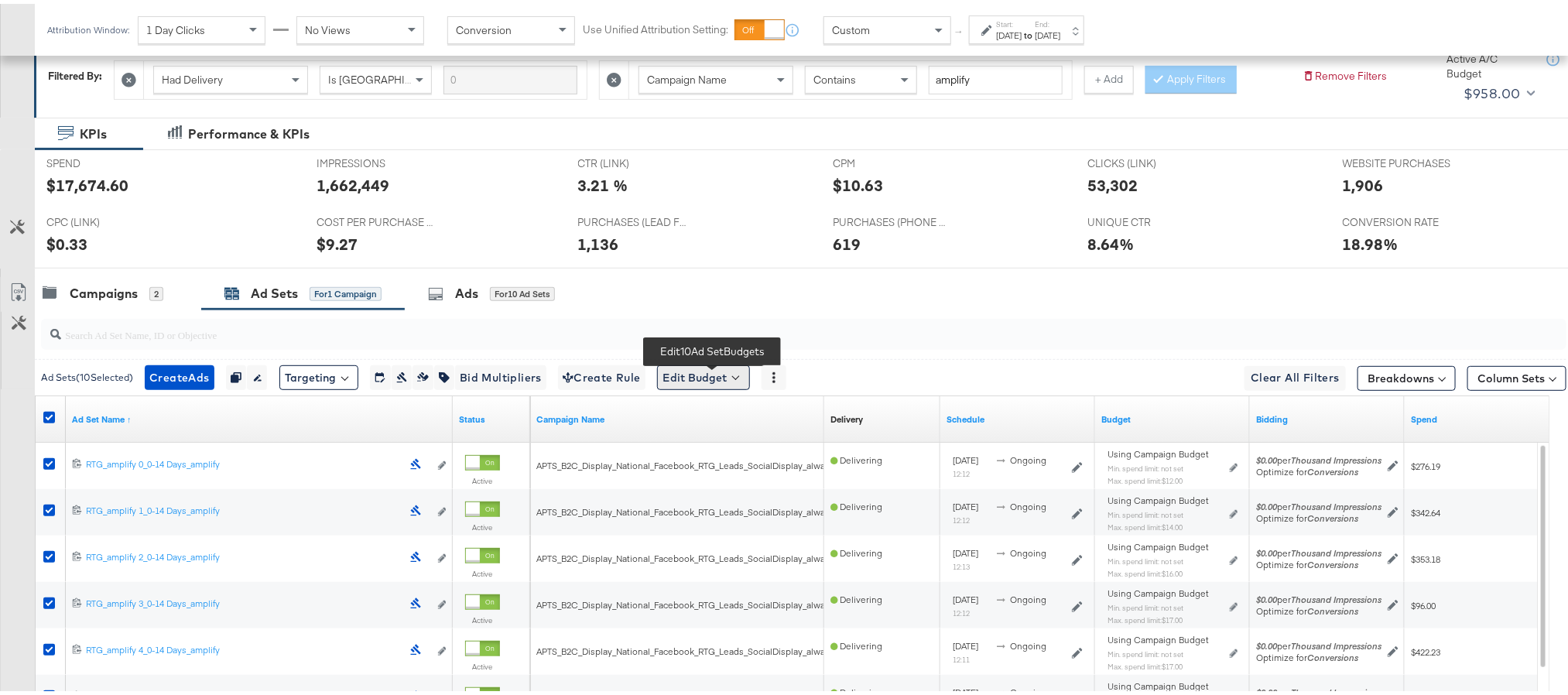
click at [695, 379] on button "Edit Budget" at bounding box center [703, 374] width 93 height 25
click at [722, 453] on span "Edit Ad Set Spend Limits" at bounding box center [721, 445] width 114 height 20
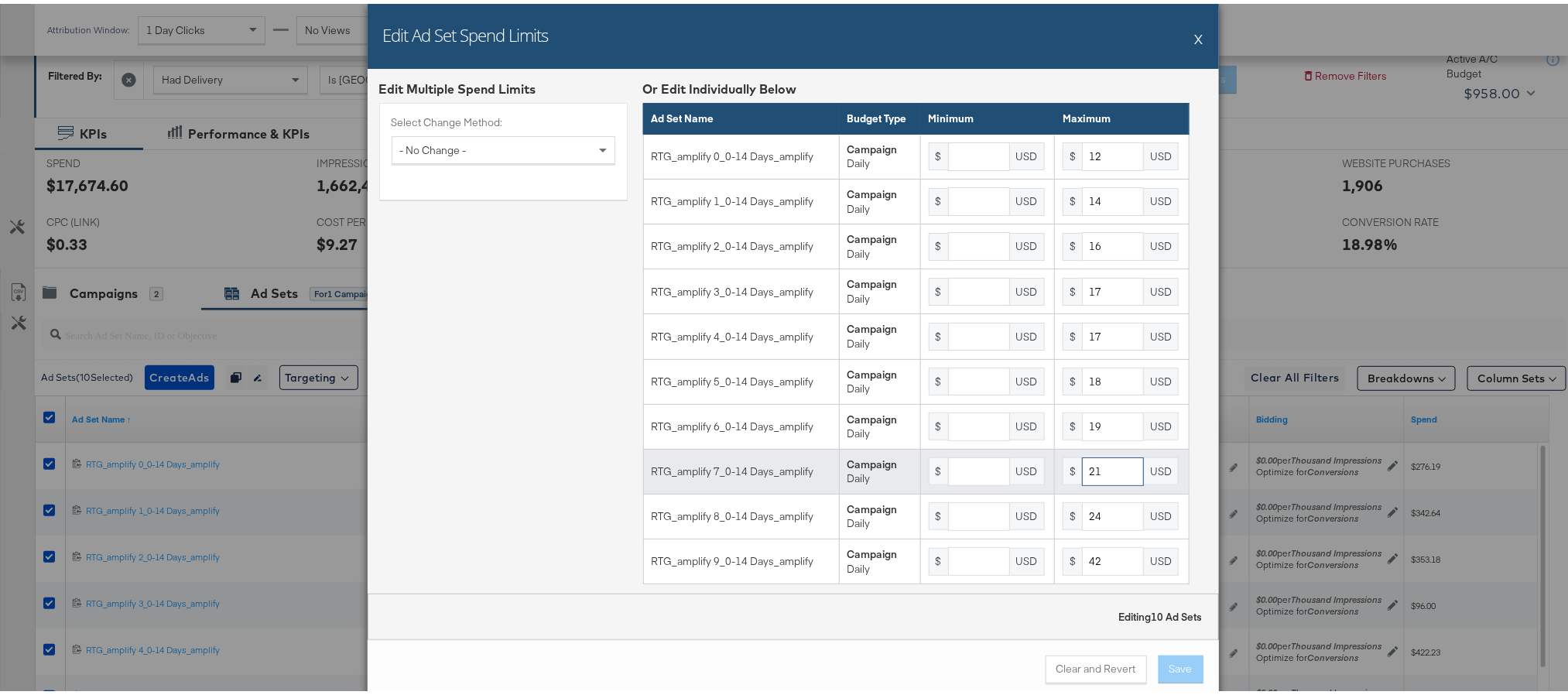
click at [1087, 483] on input "21" at bounding box center [1113, 468] width 62 height 28
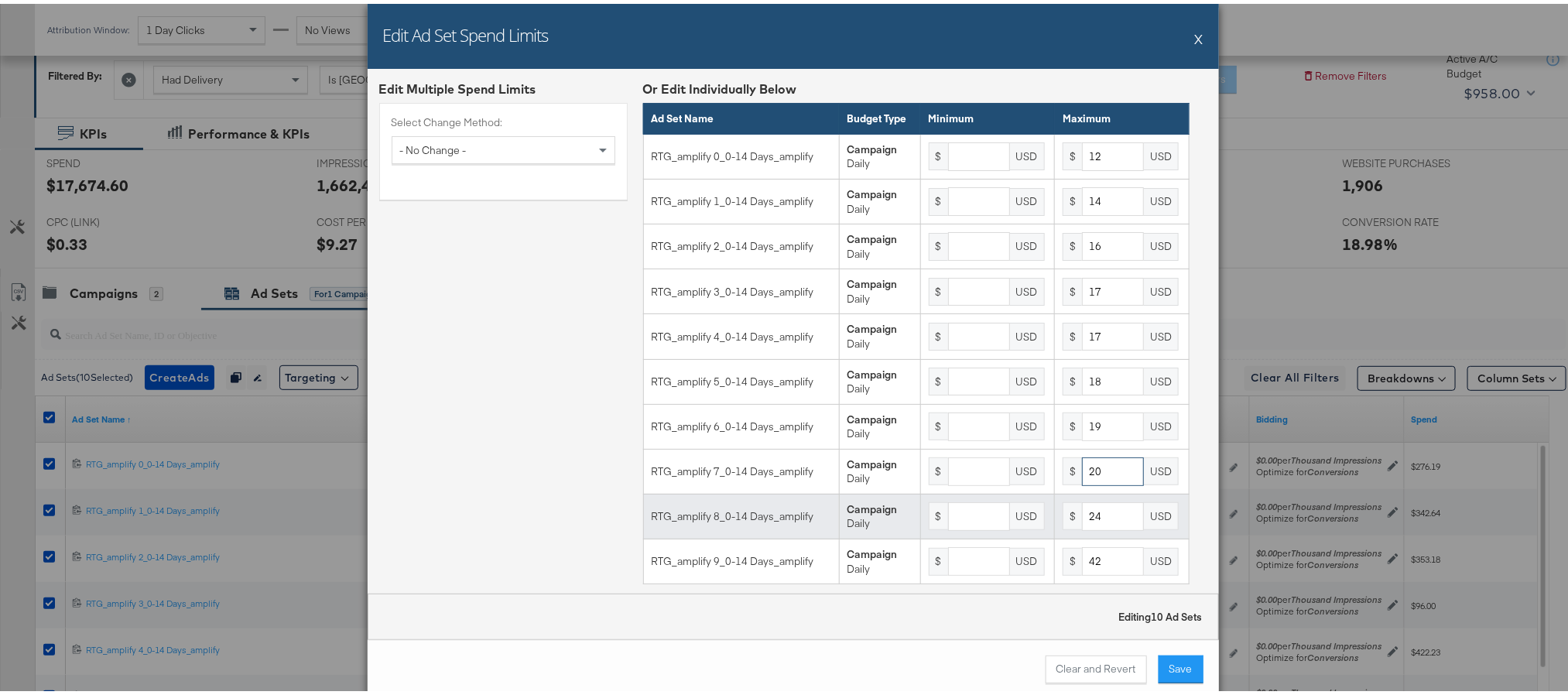
type input "20"
click at [1095, 525] on input "24" at bounding box center [1113, 513] width 62 height 28
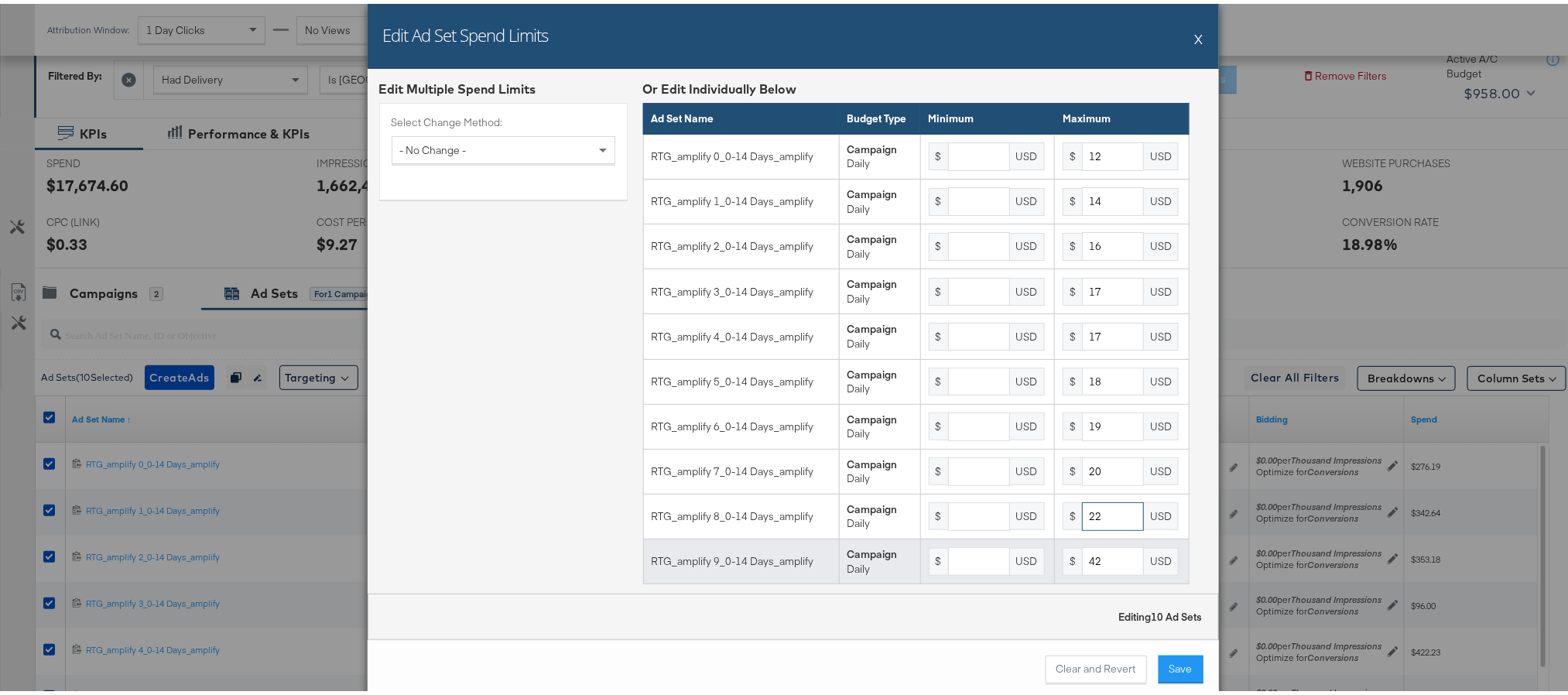
type input "22"
click at [1082, 572] on input "42" at bounding box center [1113, 558] width 62 height 28
type input "62"
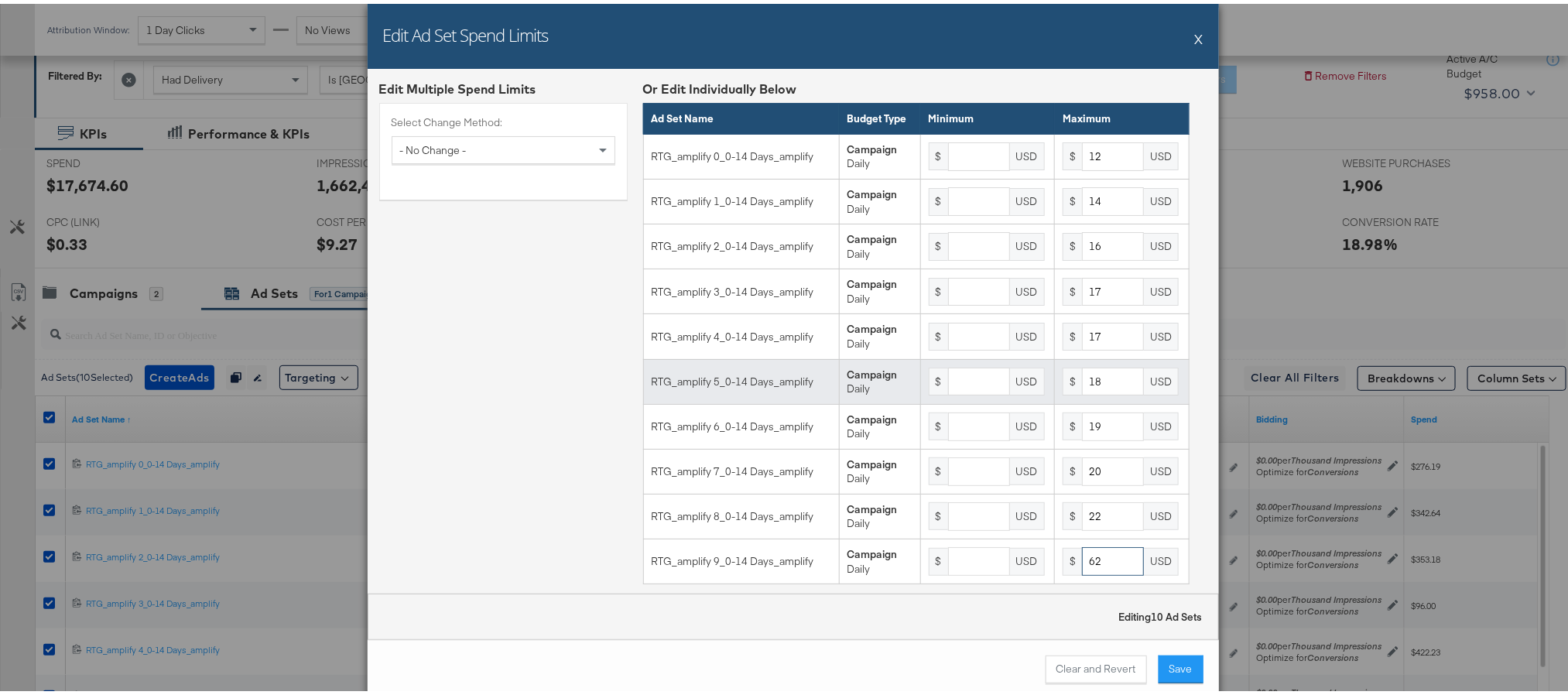
scroll to position [61, 0]
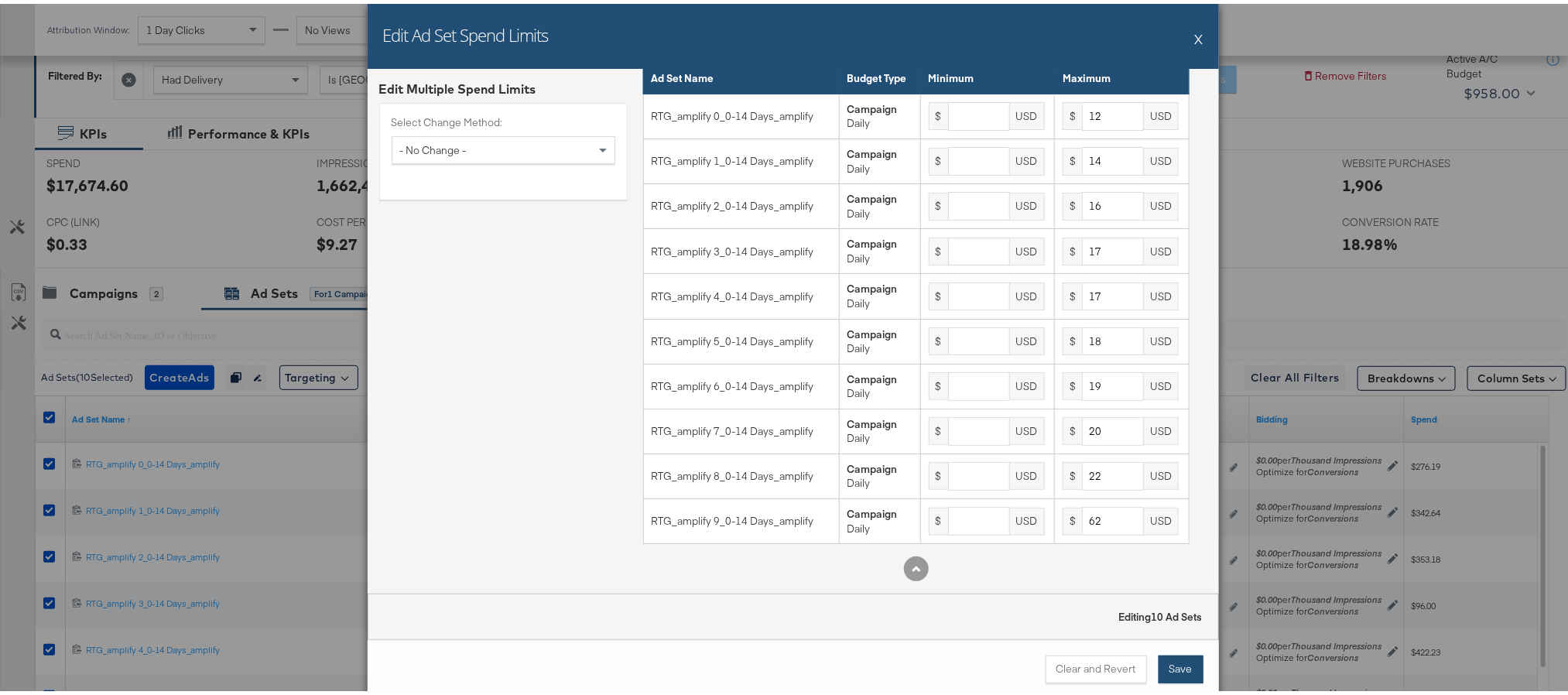
click at [1178, 672] on button "Save" at bounding box center [1181, 666] width 45 height 28
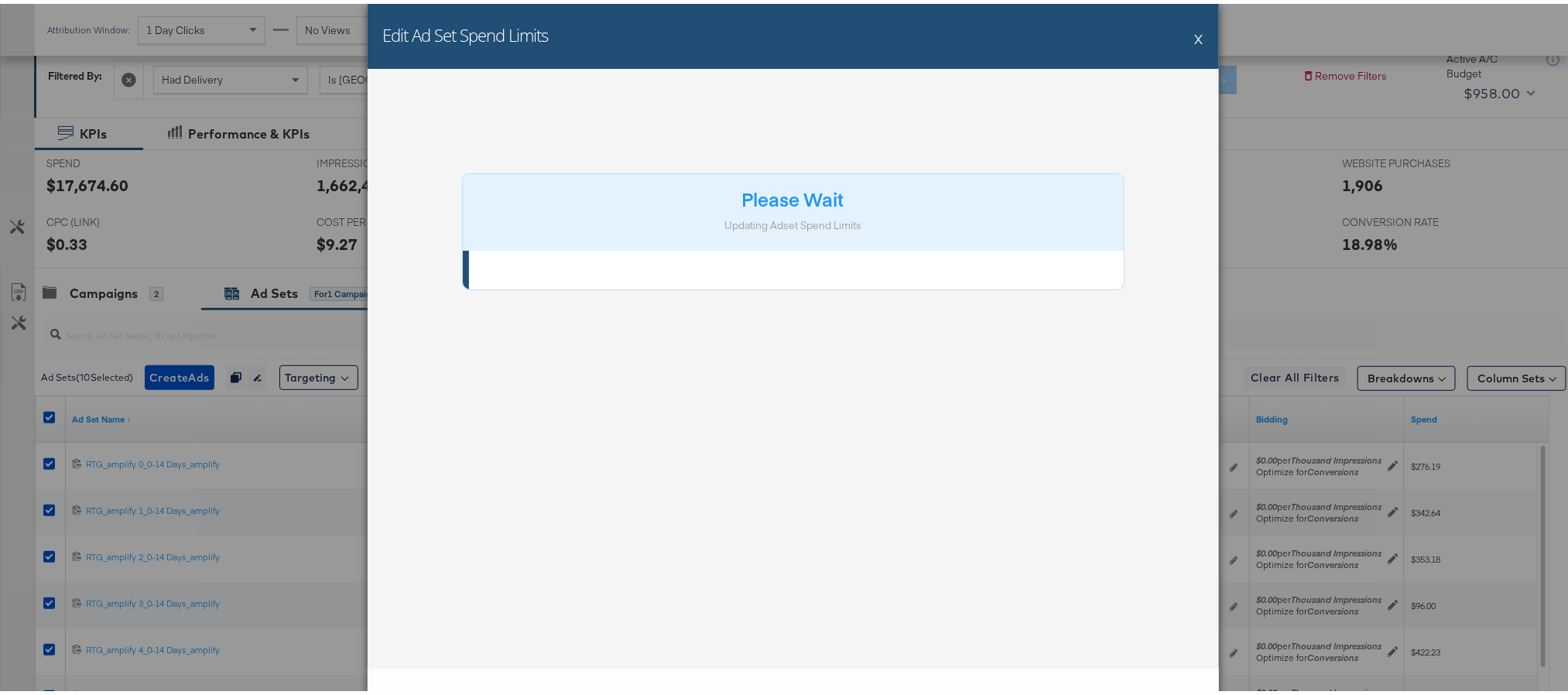
scroll to position [0, 0]
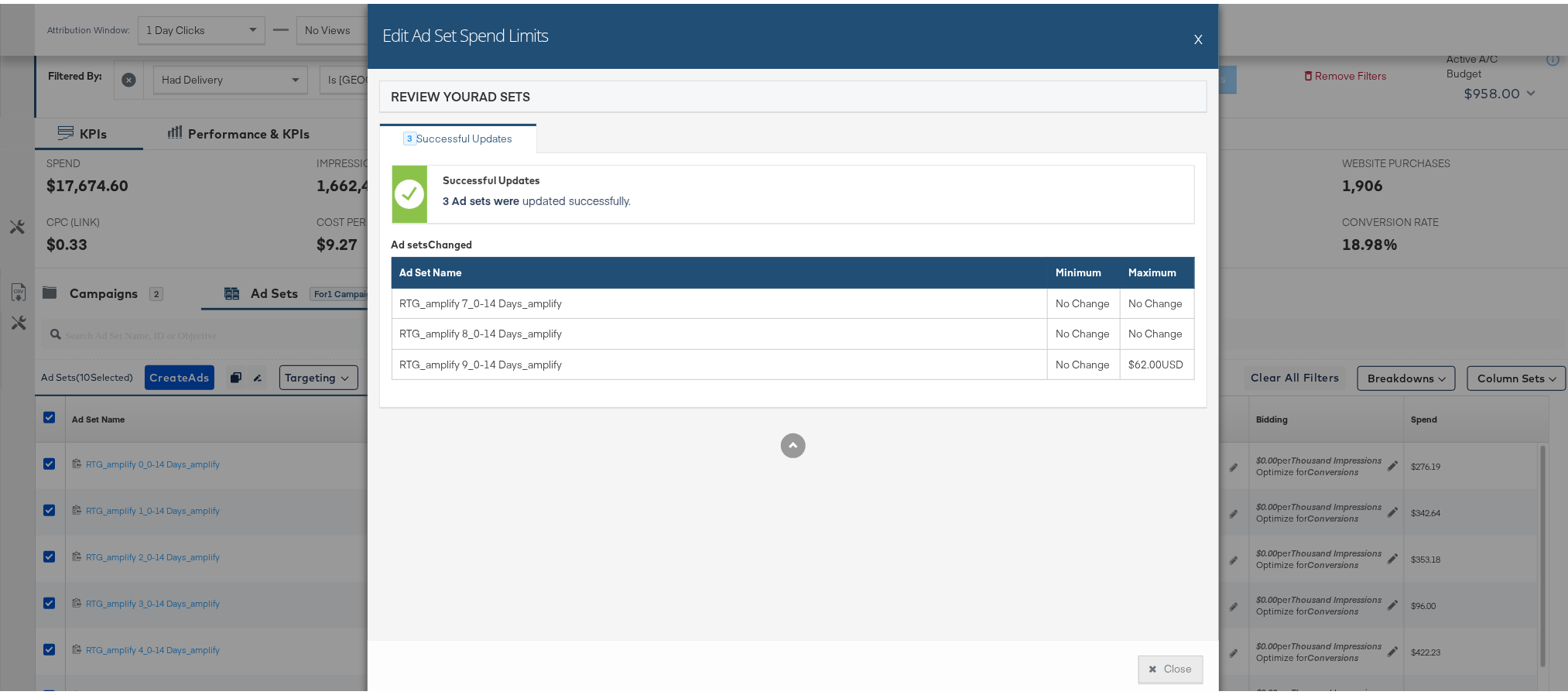
click at [1150, 670] on icon at bounding box center [1153, 666] width 8 height 10
